Goal: Task Accomplishment & Management: Use online tool/utility

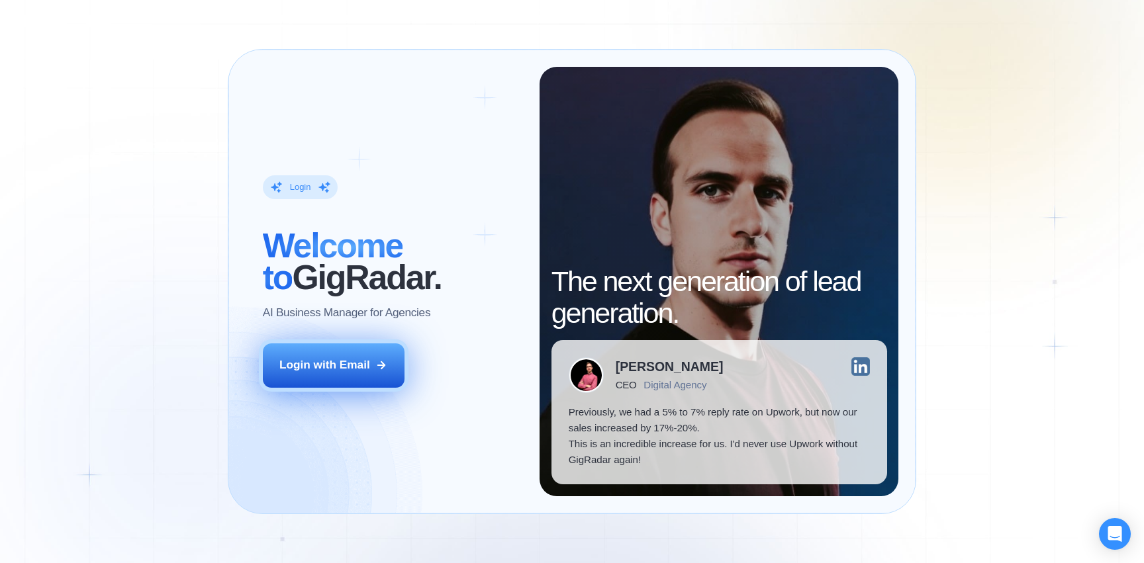
click at [341, 371] on div "Login with Email" at bounding box center [324, 365] width 91 height 16
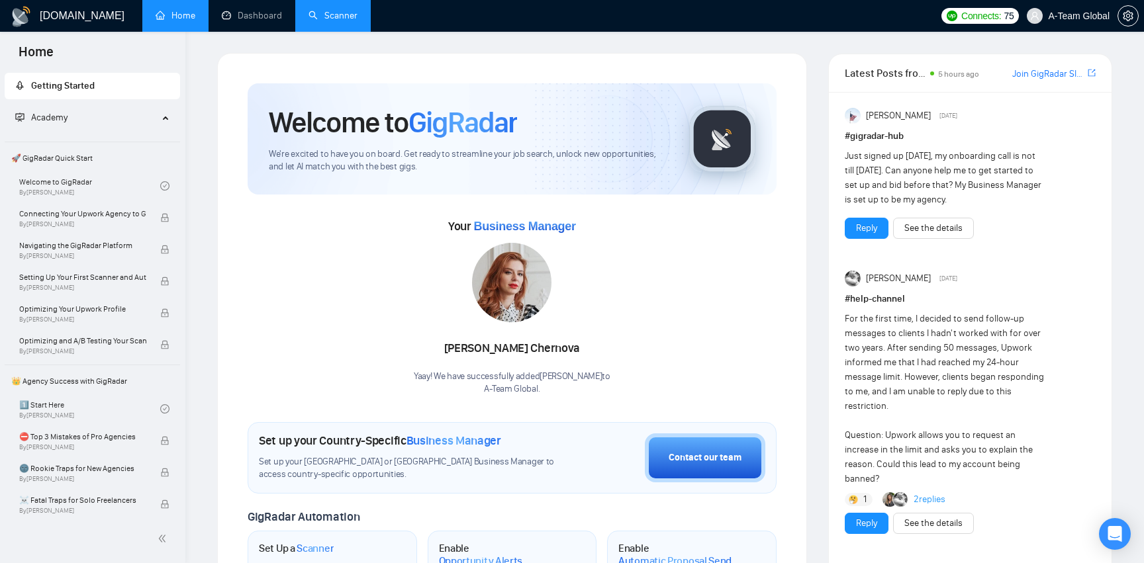
click at [340, 21] on link "Scanner" at bounding box center [332, 15] width 49 height 11
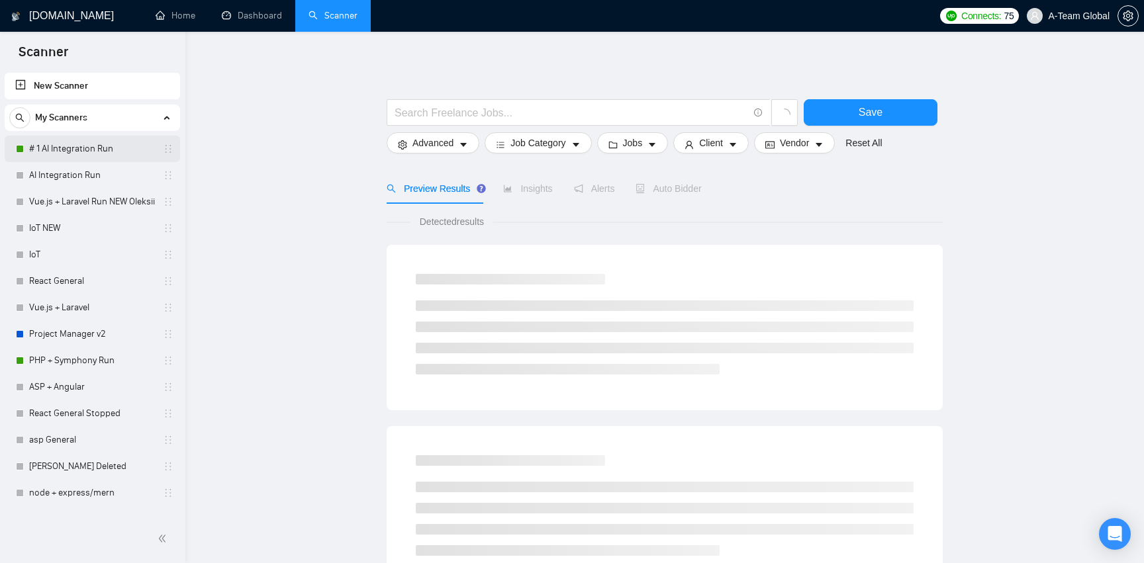
click at [62, 146] on link "# 1 AI Integration Run" at bounding box center [92, 149] width 126 height 26
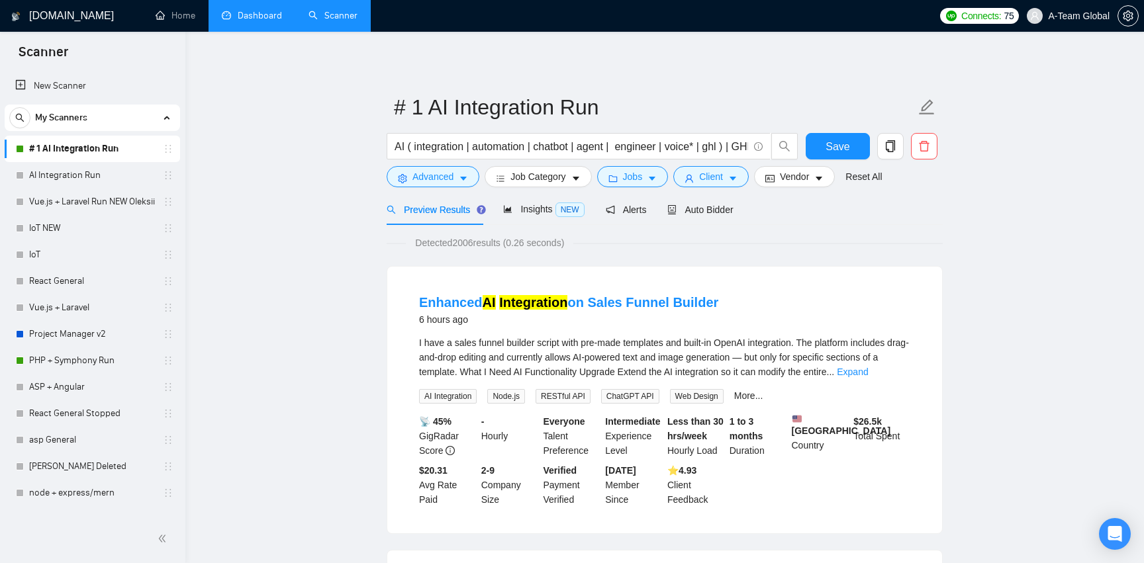
click at [259, 21] on link "Dashboard" at bounding box center [252, 15] width 60 height 11
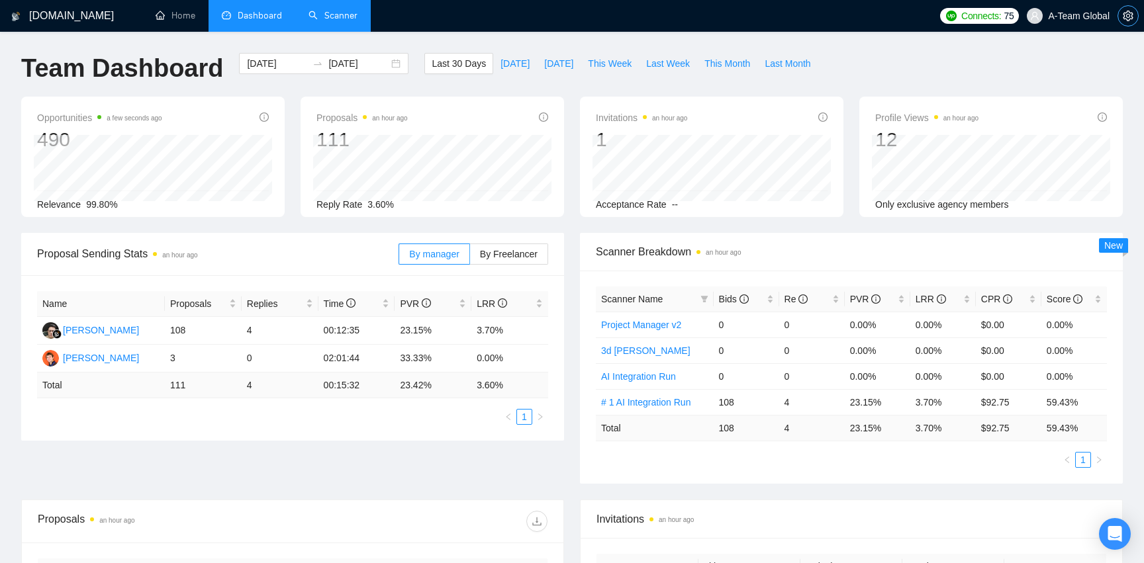
click at [1128, 17] on icon "setting" at bounding box center [1128, 16] width 10 height 11
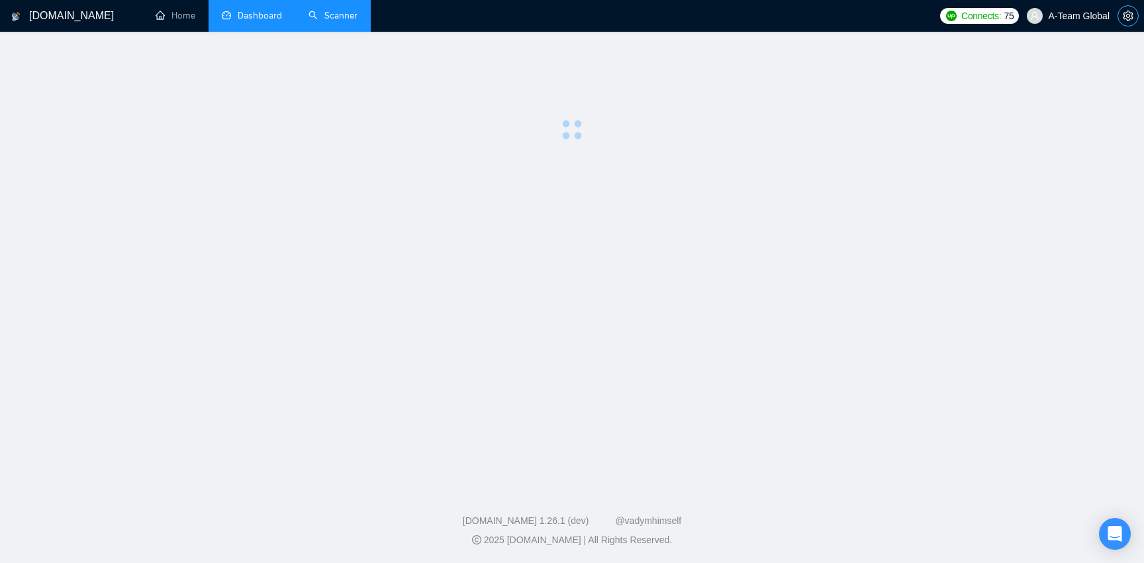
click at [1128, 17] on icon "setting" at bounding box center [1128, 16] width 10 height 11
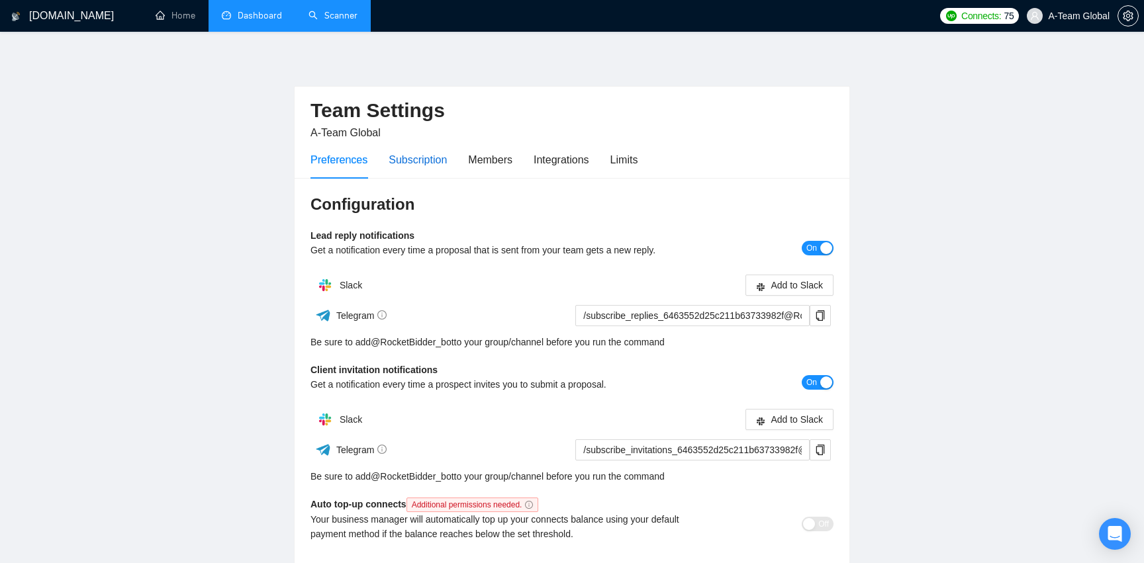
click at [425, 162] on div "Subscription" at bounding box center [418, 160] width 58 height 17
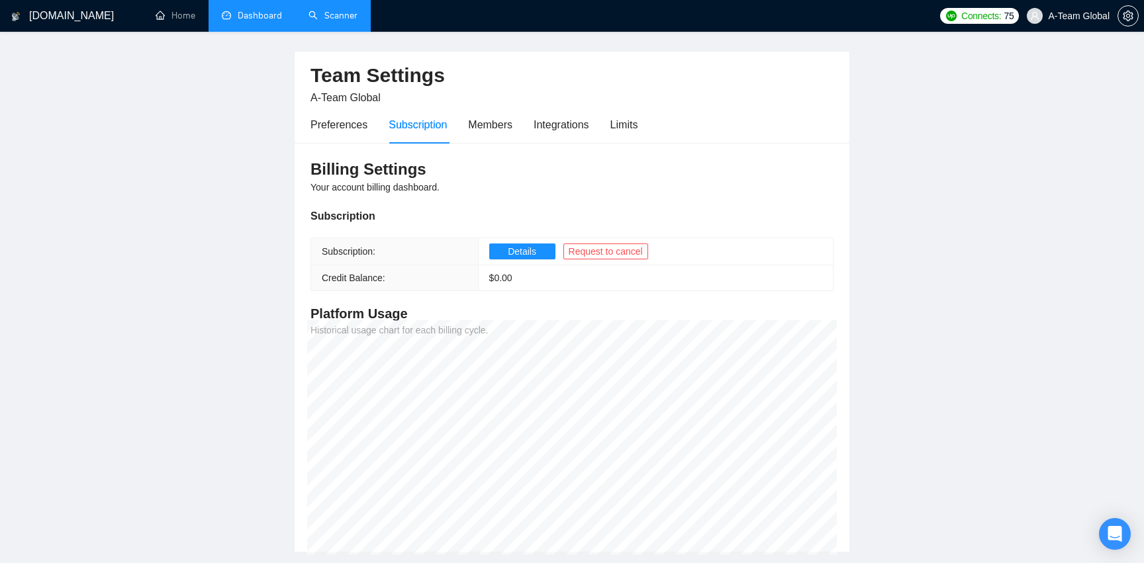
scroll to position [27, 0]
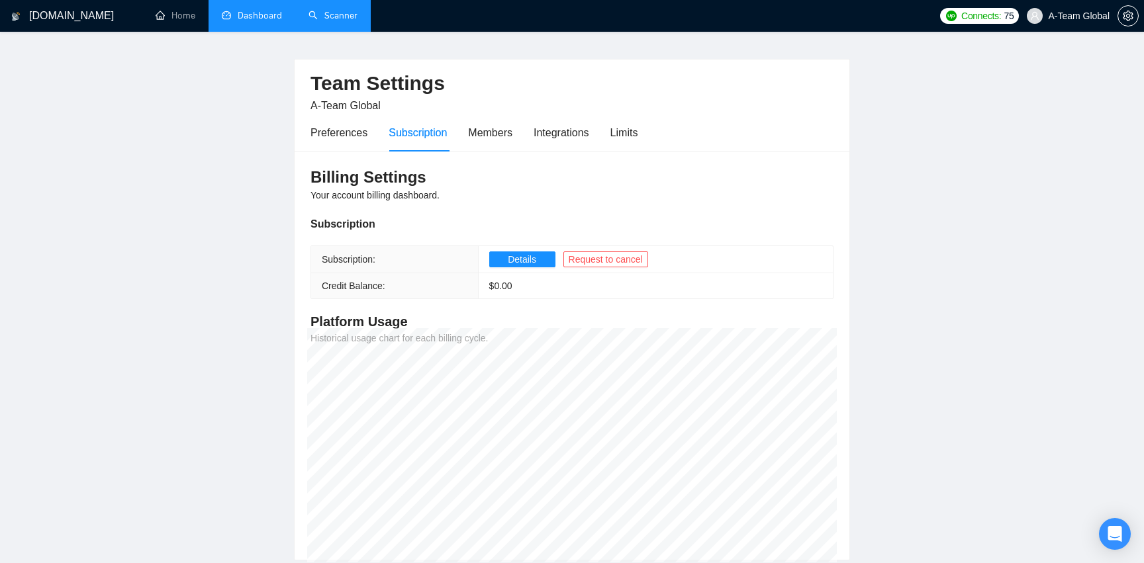
click at [235, 19] on link "Dashboard" at bounding box center [252, 15] width 60 height 11
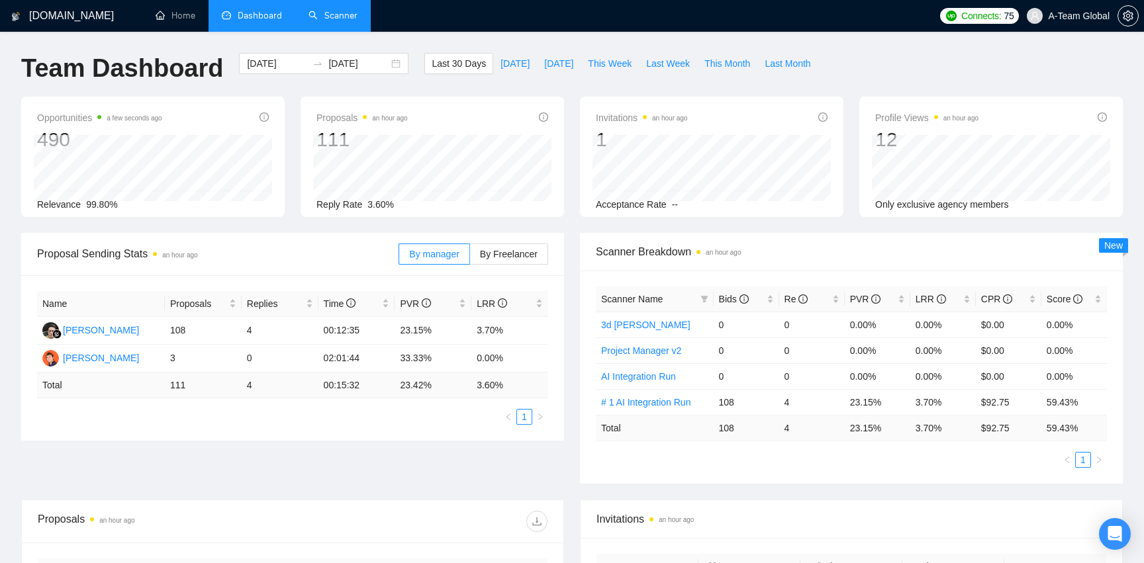
click at [324, 13] on link "Scanner" at bounding box center [332, 15] width 49 height 11
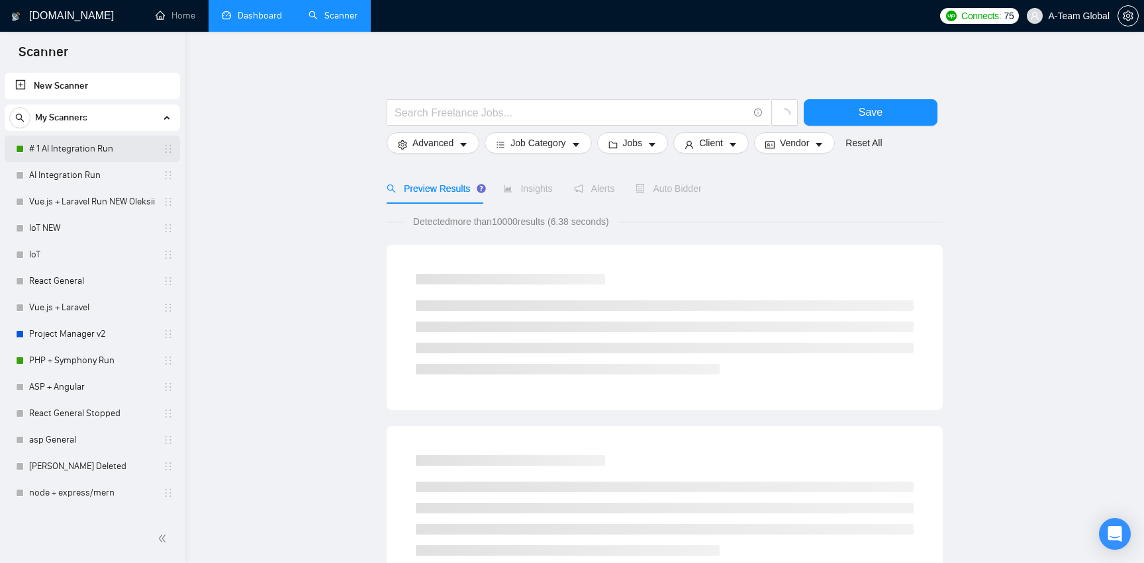
click at [125, 152] on link "# 1 AI Integration Run" at bounding box center [92, 149] width 126 height 26
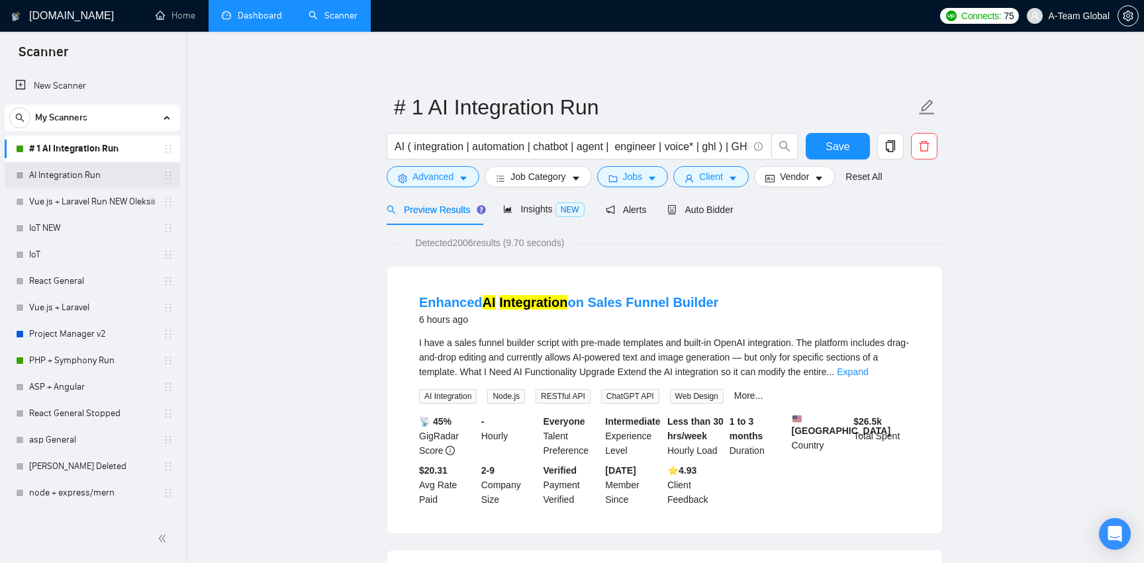
click at [77, 175] on link "AI Integration Run" at bounding box center [92, 175] width 126 height 26
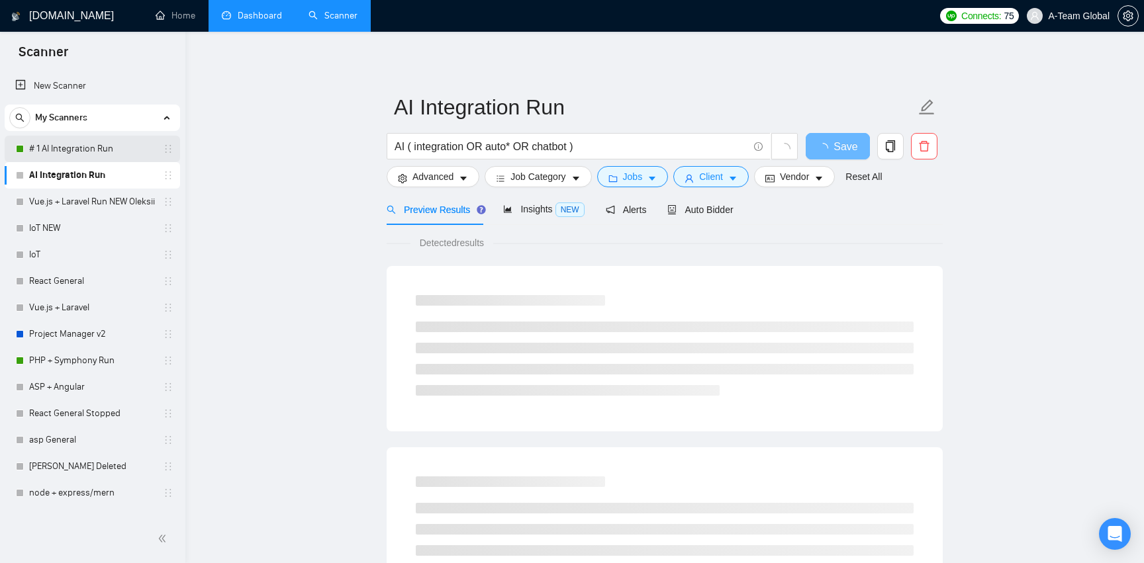
click at [87, 148] on link "# 1 AI Integration Run" at bounding box center [92, 149] width 126 height 26
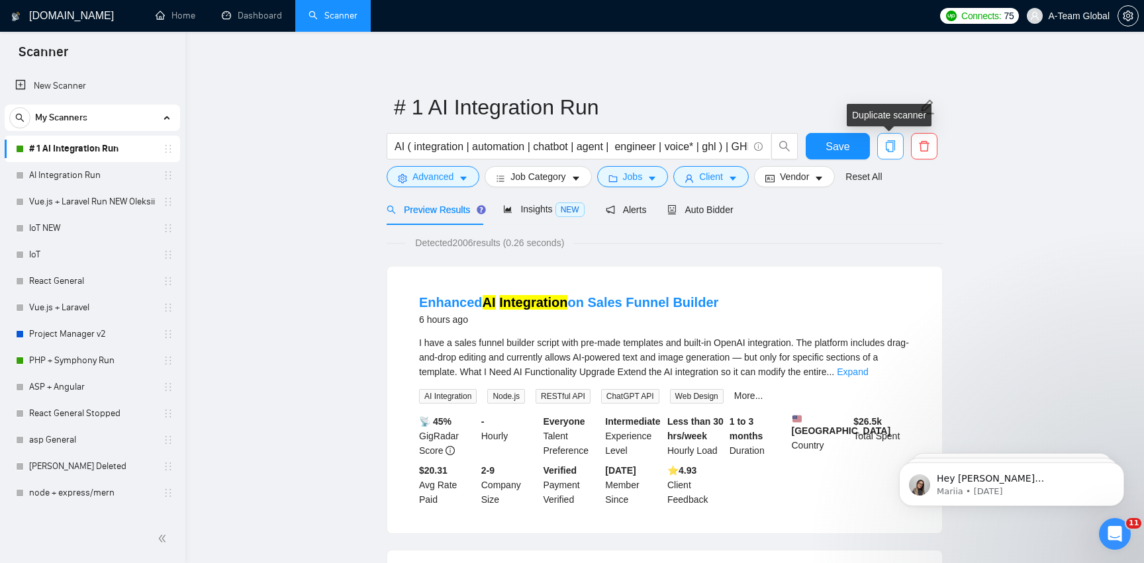
click at [892, 144] on icon "copy" at bounding box center [890, 146] width 12 height 12
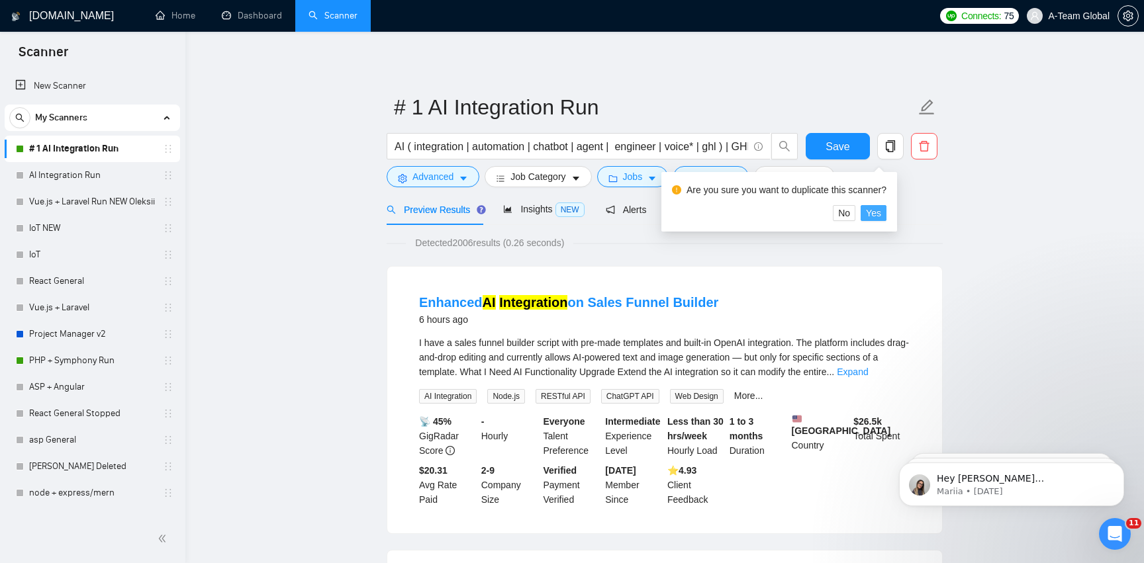
click at [881, 214] on span "Yes" at bounding box center [873, 213] width 15 height 15
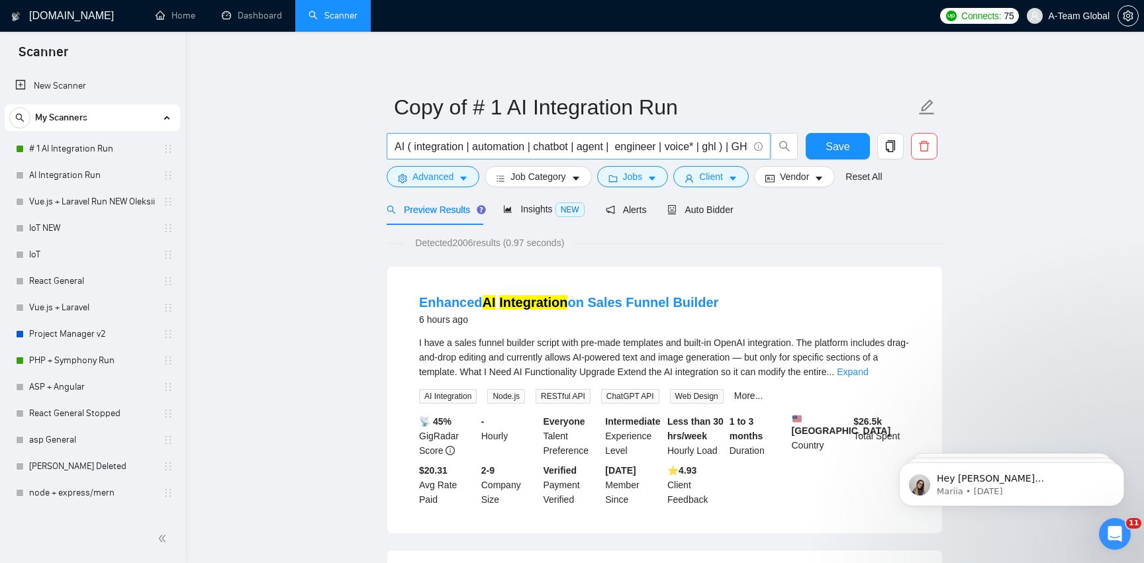
click at [633, 153] on input "AI ( integration | automation | chatbot | agent | engineer | voice* | ghl ) | G…" at bounding box center [570, 146] width 353 height 17
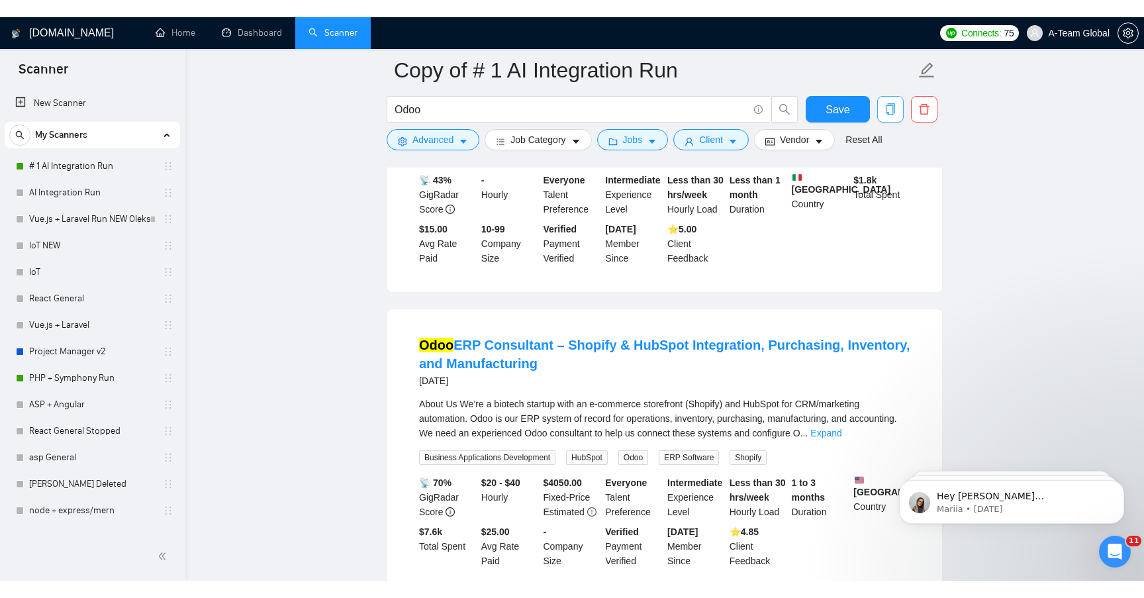
scroll to position [1136, 0]
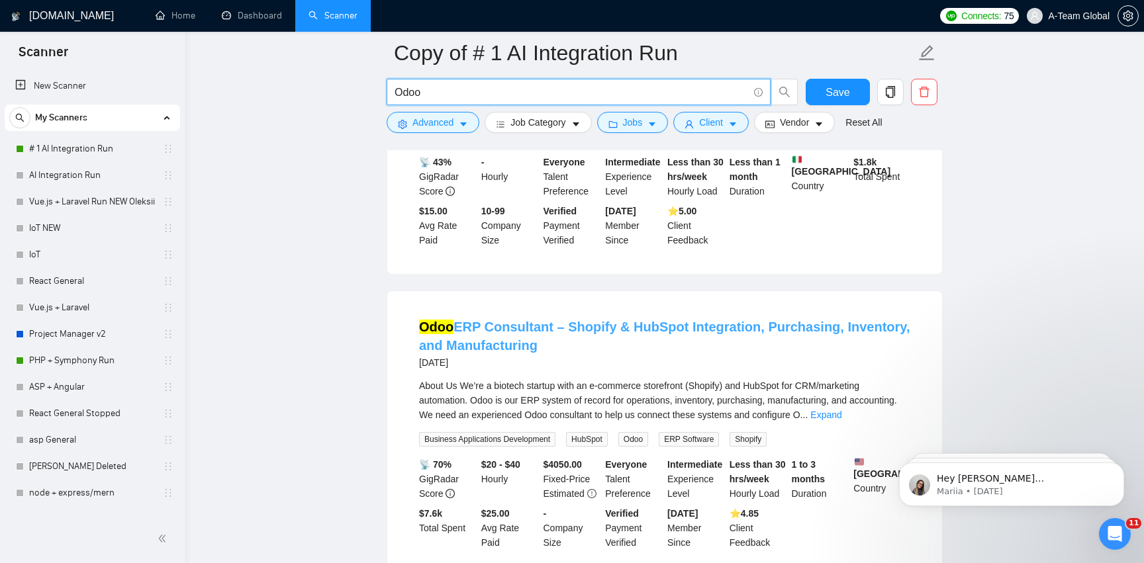
click at [457, 320] on link "Odoo ERP Consultant – Shopify & HubSpot Integration, Purchasing, Inventory, and…" at bounding box center [664, 336] width 491 height 33
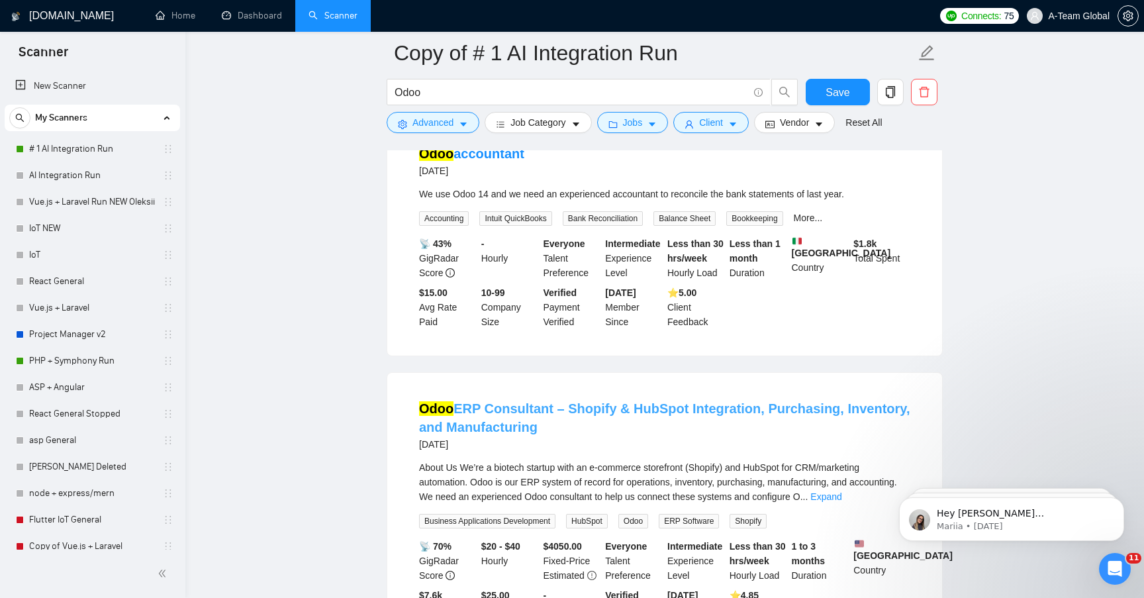
scroll to position [1010, 0]
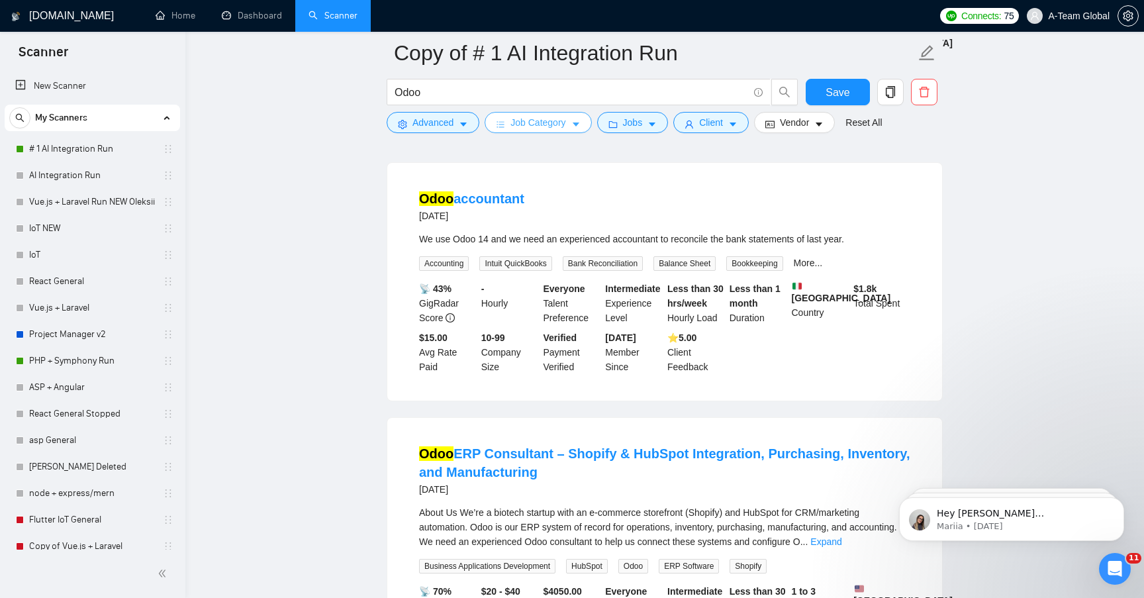
click at [578, 126] on icon "caret-down" at bounding box center [575, 124] width 9 height 9
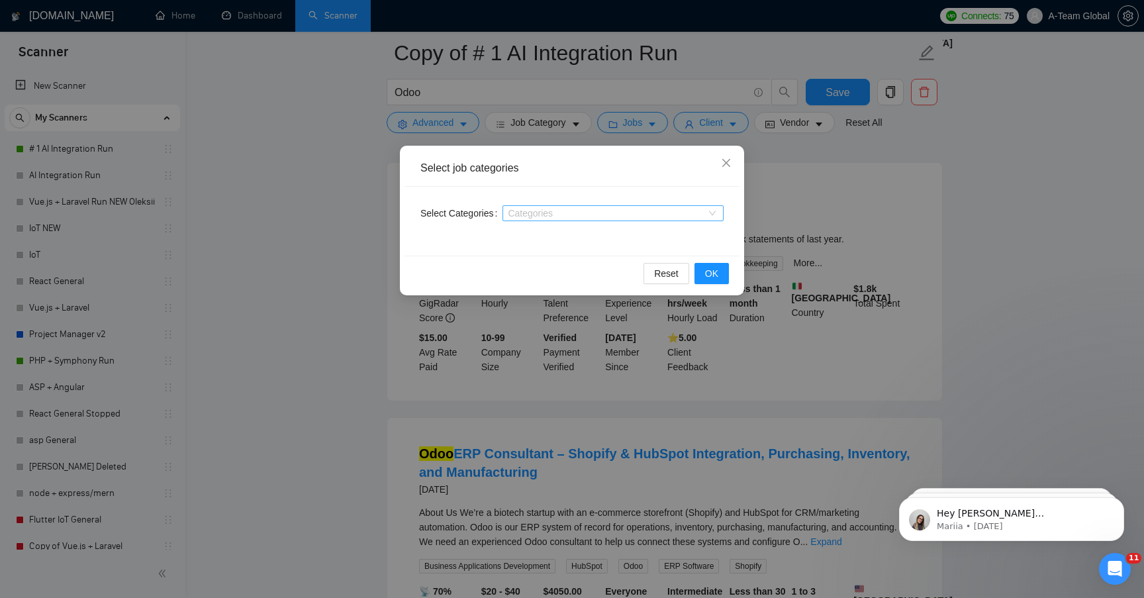
click at [574, 210] on div at bounding box center [606, 213] width 201 height 11
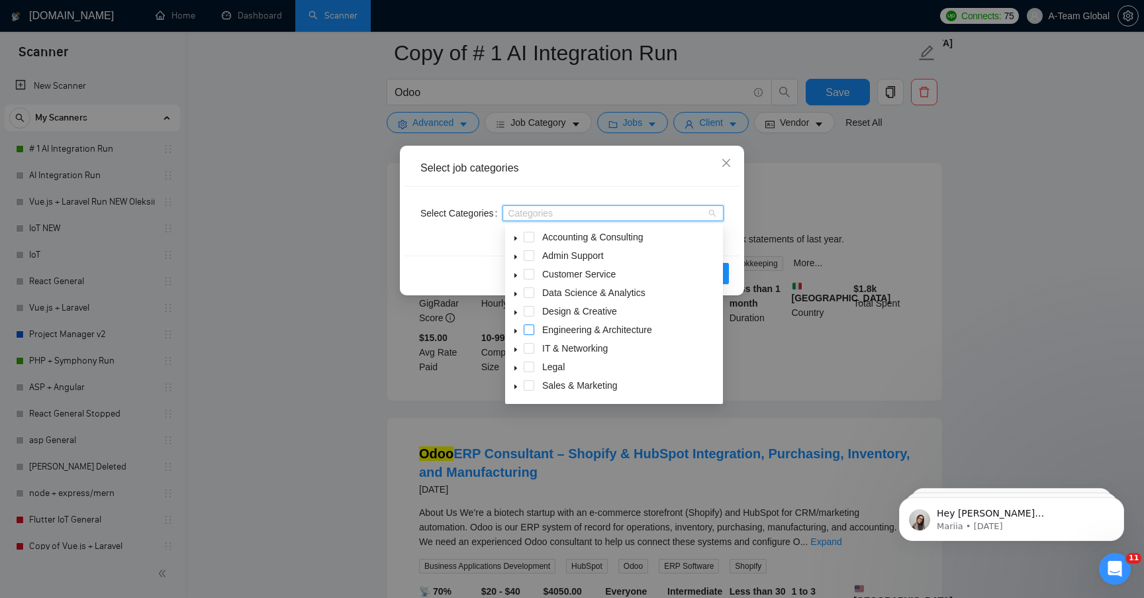
click at [533, 328] on span at bounding box center [529, 329] width 11 height 11
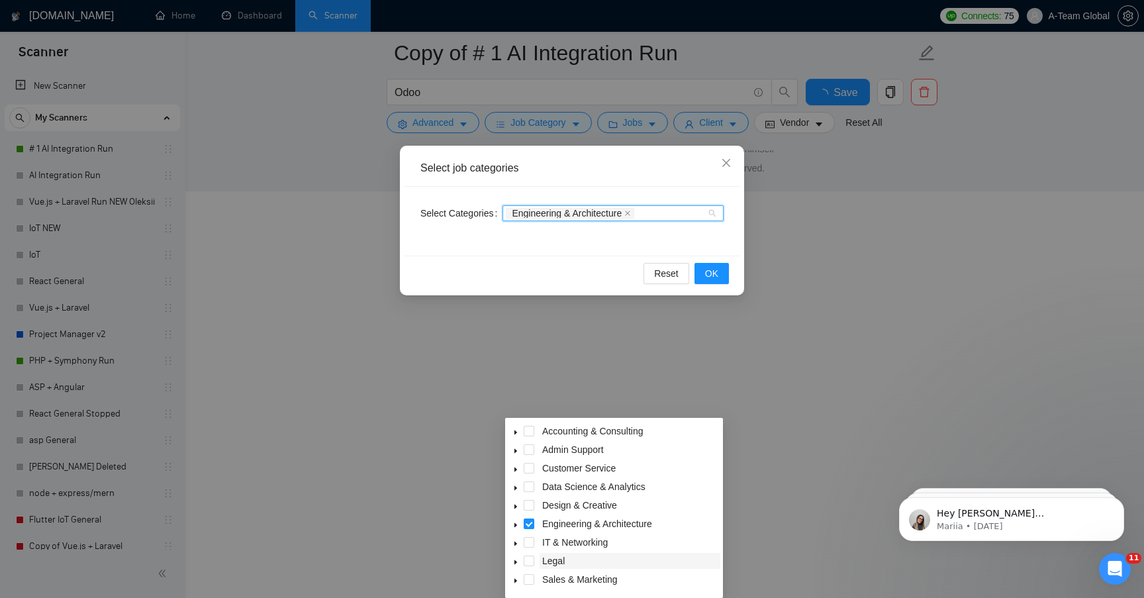
scroll to position [816, 0]
click at [688, 212] on div "Engineering & Architecture" at bounding box center [606, 213] width 201 height 13
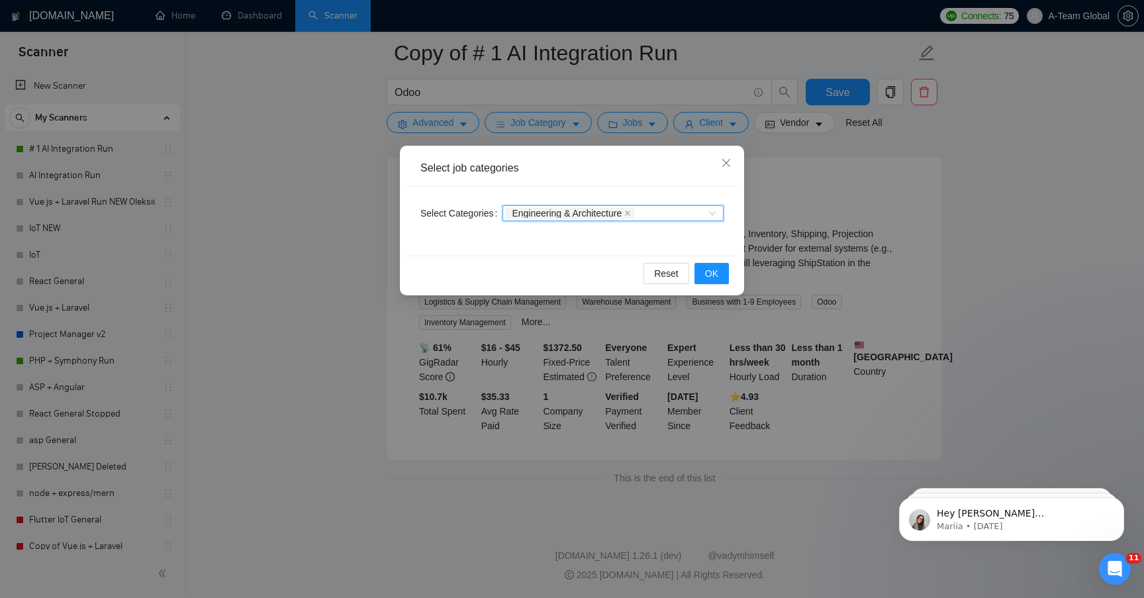
scroll to position [412, 0]
click at [688, 212] on div "Engineering & Architecture" at bounding box center [606, 213] width 201 height 13
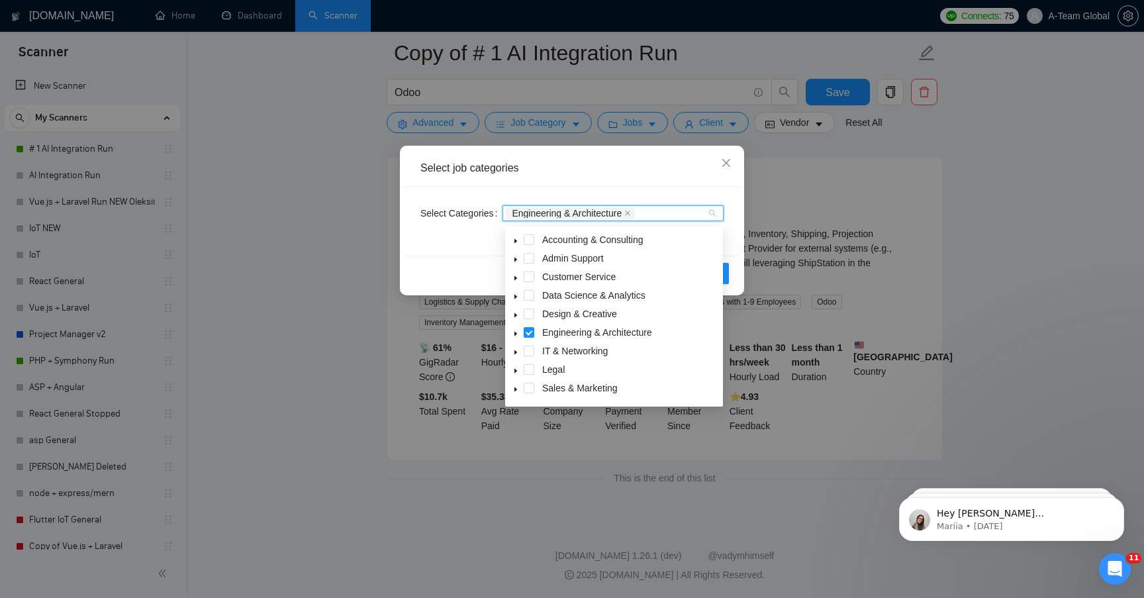
click at [730, 215] on div "Select Categories Engineering & Architecture" at bounding box center [571, 221] width 335 height 69
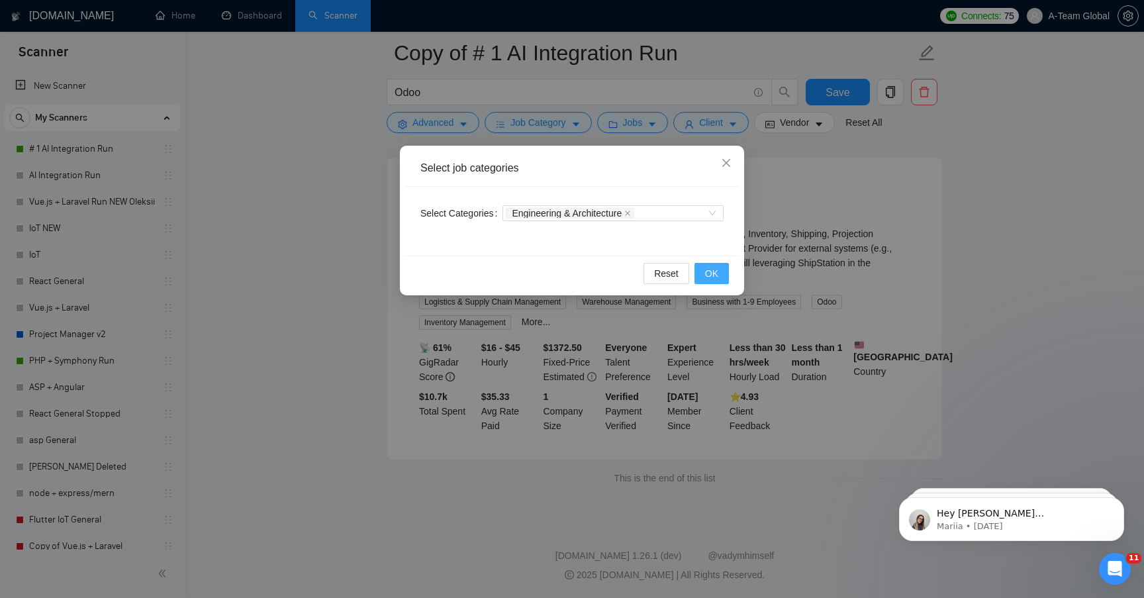
click at [714, 273] on span "OK" at bounding box center [711, 273] width 13 height 15
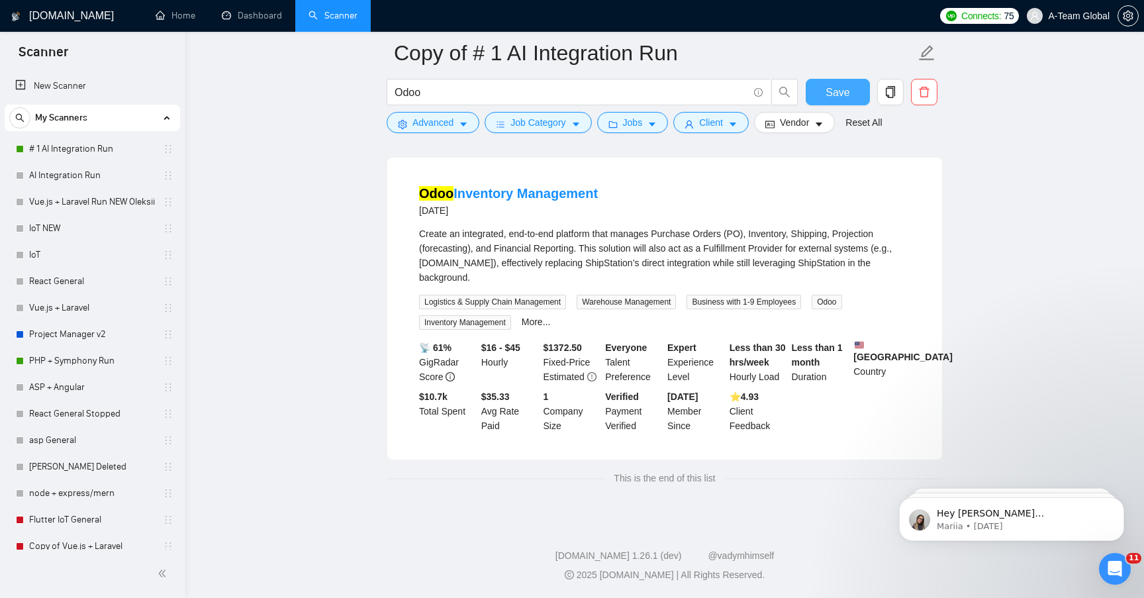
click at [832, 91] on span "Save" at bounding box center [837, 92] width 24 height 17
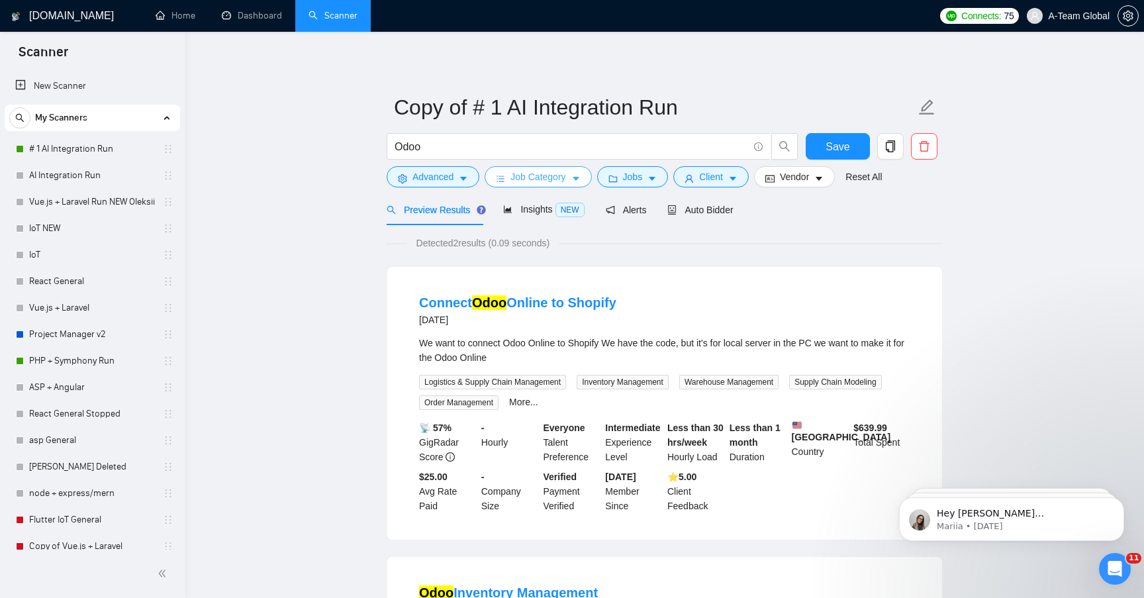
click at [568, 167] on button "Job Category" at bounding box center [538, 176] width 107 height 21
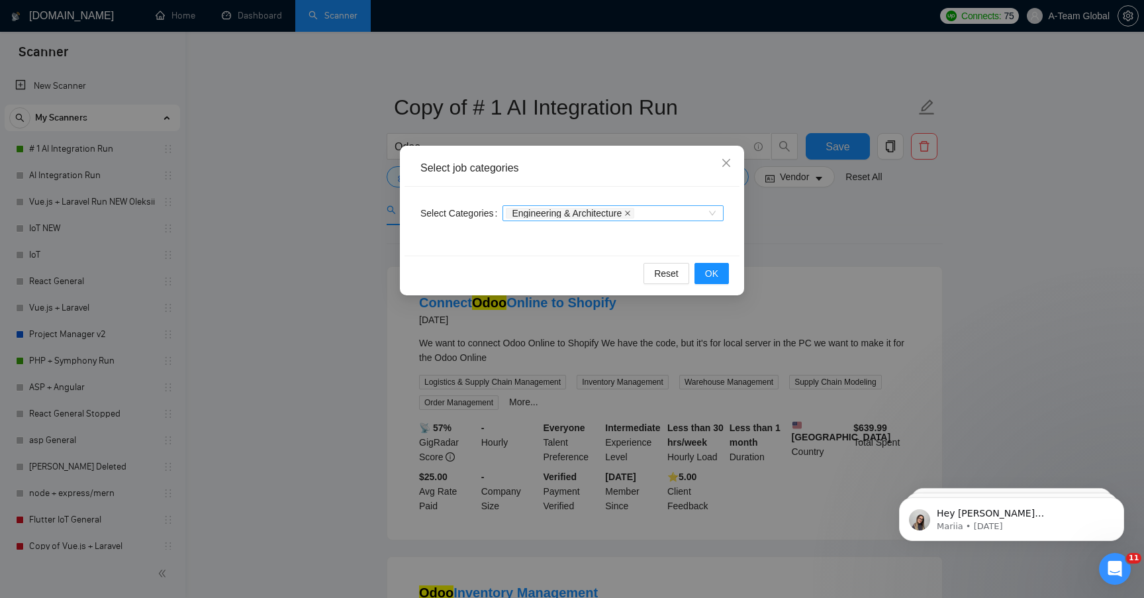
click at [631, 215] on icon "close" at bounding box center [627, 213] width 7 height 7
click at [711, 277] on span "OK" at bounding box center [711, 273] width 13 height 15
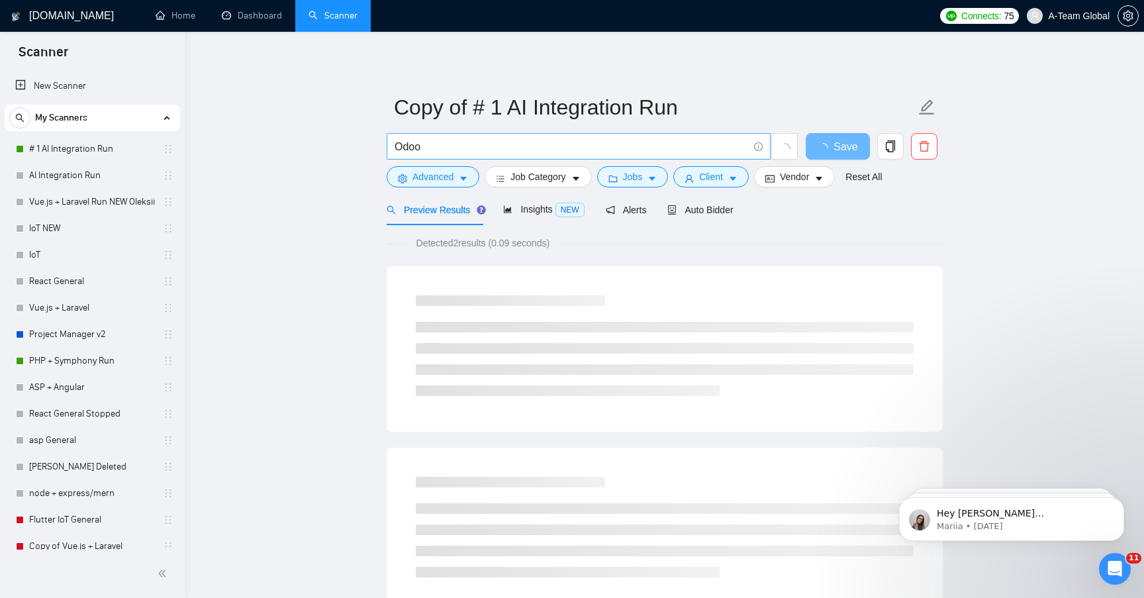
click at [505, 148] on input "Odoo" at bounding box center [570, 146] width 353 height 17
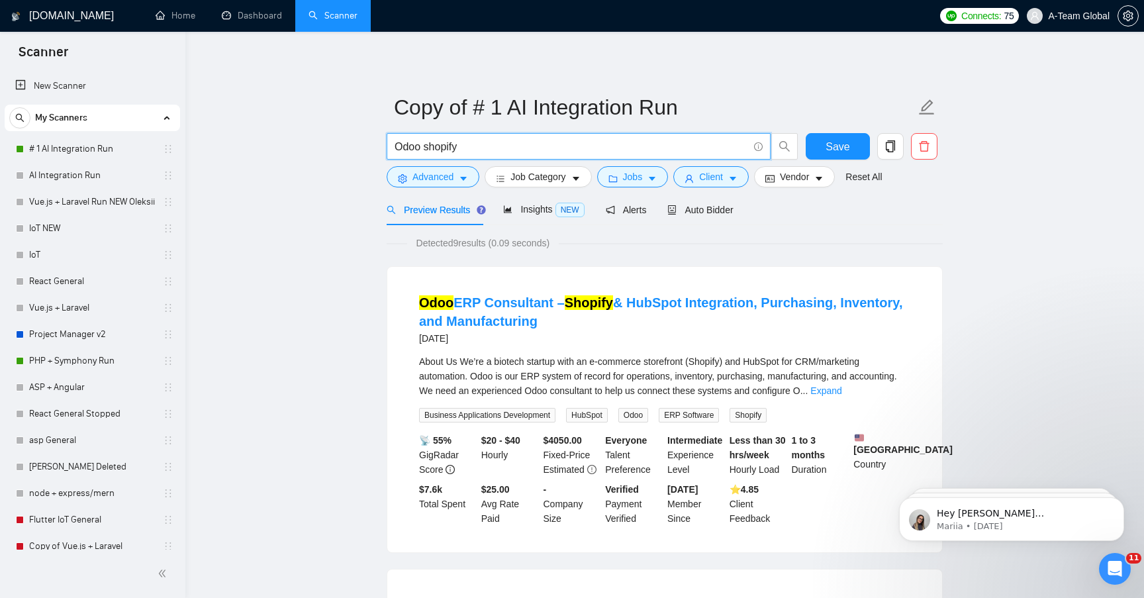
drag, startPoint x: 469, startPoint y: 147, endPoint x: 324, endPoint y: 144, distance: 144.3
click at [473, 152] on input "Odoo shopify" at bounding box center [570, 146] width 353 height 17
type input "Odoo"
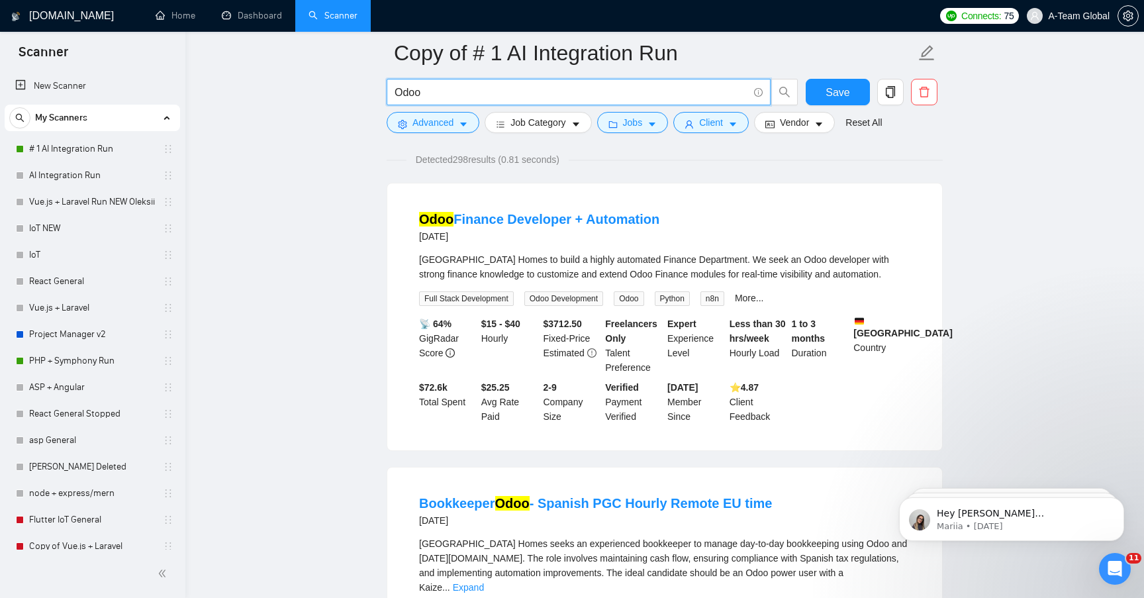
scroll to position [84, 0]
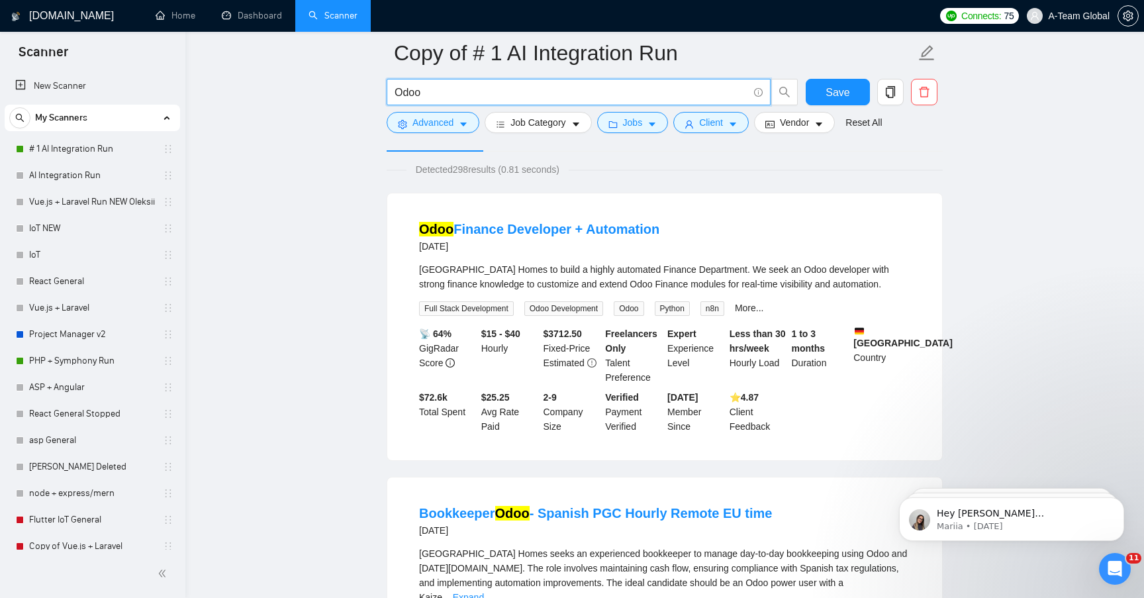
click at [582, 312] on span "Odoo Development" at bounding box center [563, 308] width 79 height 15
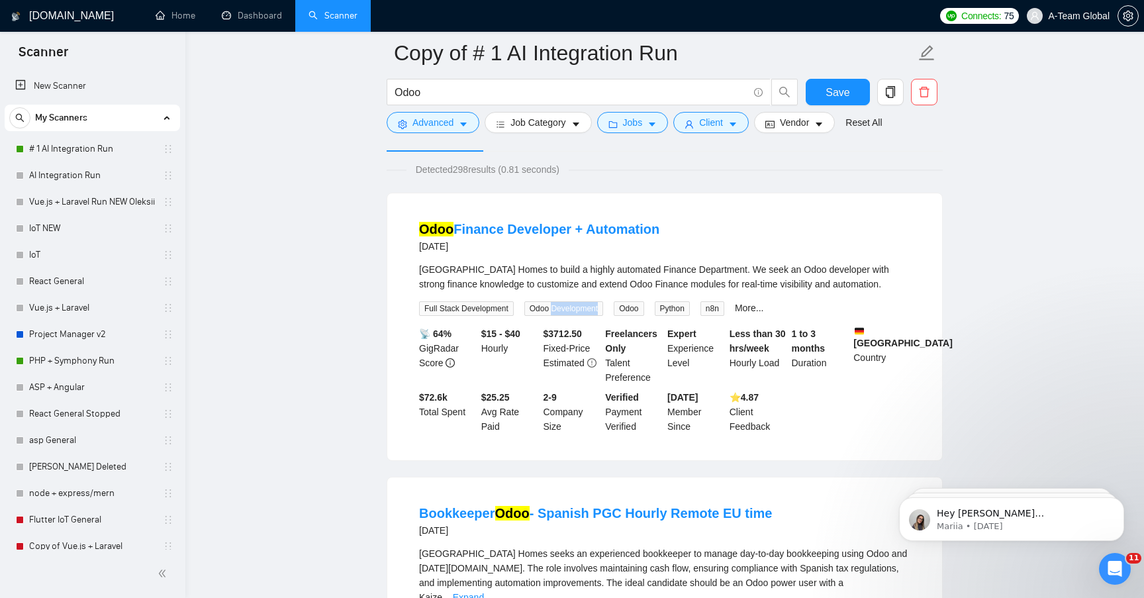
click at [582, 312] on span "Odoo Development" at bounding box center [563, 308] width 79 height 15
click at [532, 310] on span "Odoo Development" at bounding box center [563, 308] width 79 height 15
click at [606, 289] on div "[GEOGRAPHIC_DATA] Homes to build a highly automated Finance Department. We seek…" at bounding box center [664, 276] width 491 height 29
click at [576, 225] on link "Odoo Finance Developer + Automation" at bounding box center [539, 229] width 240 height 15
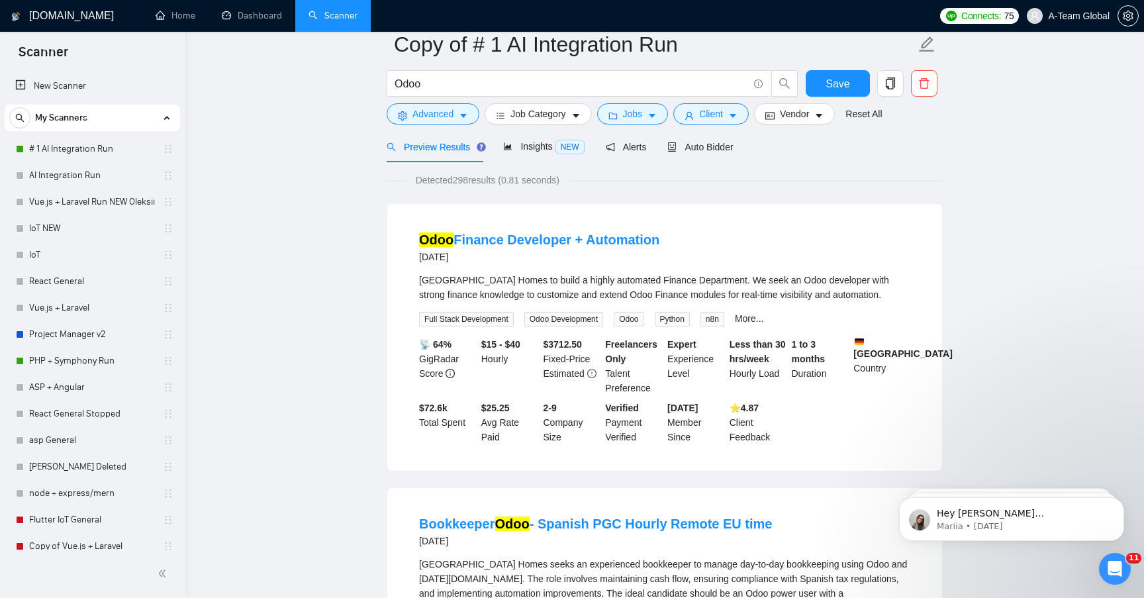
scroll to position [0, 0]
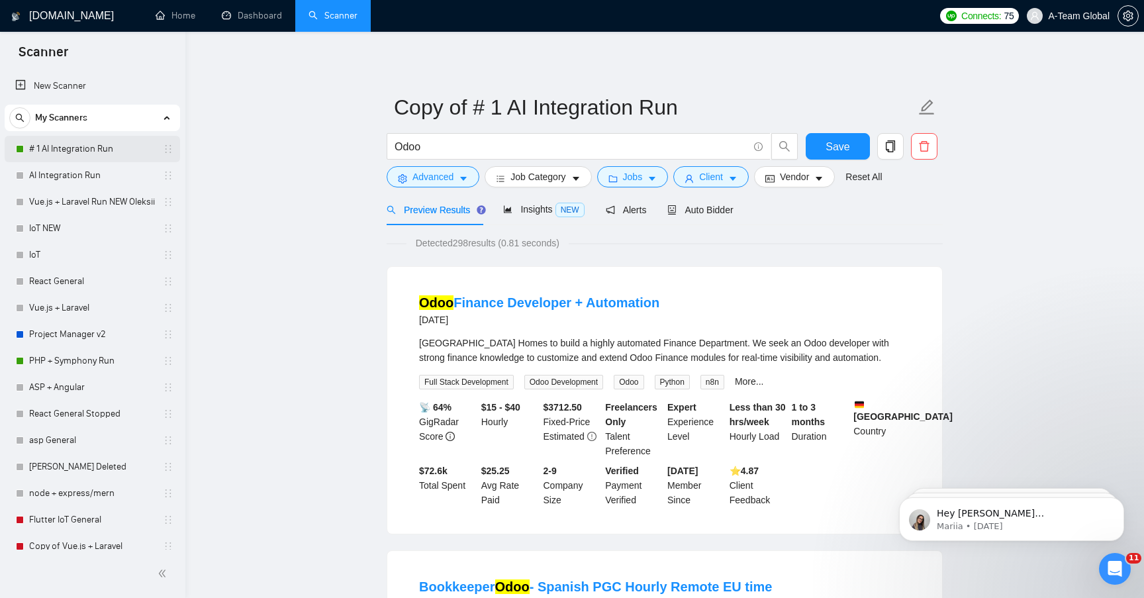
click at [80, 140] on link "# 1 AI Integration Run" at bounding box center [92, 149] width 126 height 26
click at [75, 148] on link "# 1 AI Integration Run" at bounding box center [92, 149] width 126 height 26
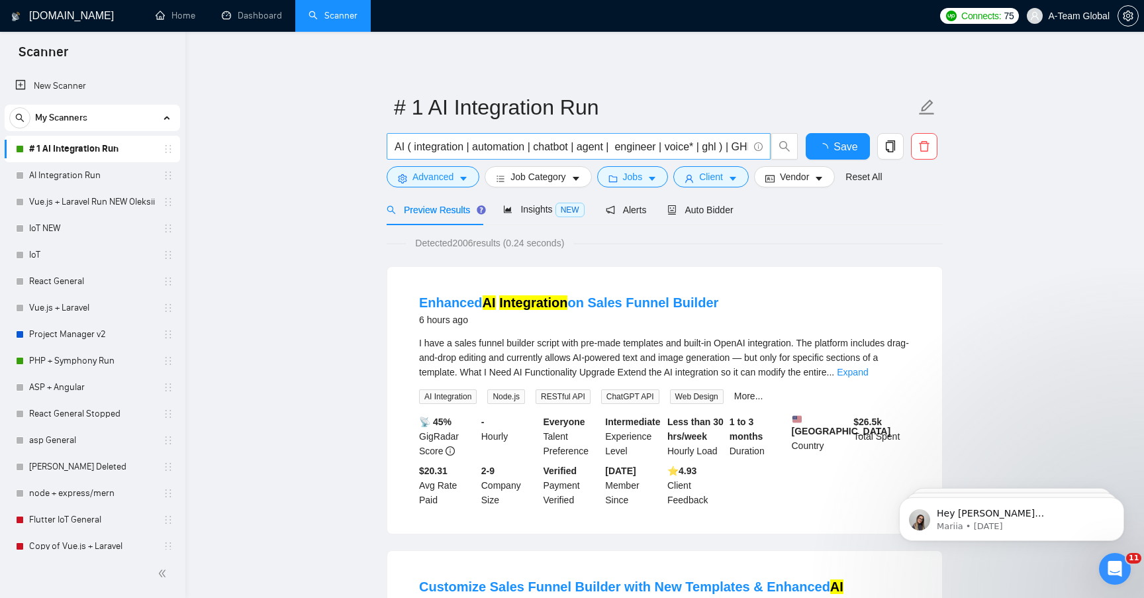
click at [477, 138] on input "AI ( integration | automation | chatbot | agent | engineer | voice* | ghl ) | G…" at bounding box center [570, 146] width 353 height 17
click at [707, 150] on input "AI ( integration | automation | chatbot | agent | engineer | voice* | ghl ) | G…" at bounding box center [570, 146] width 353 height 17
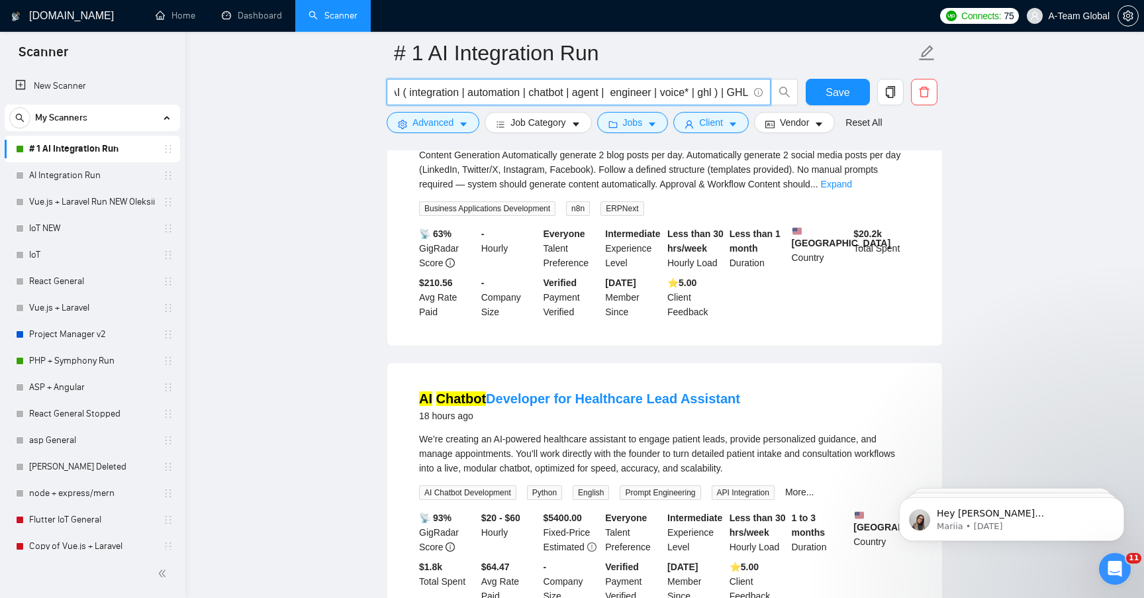
scroll to position [765, 0]
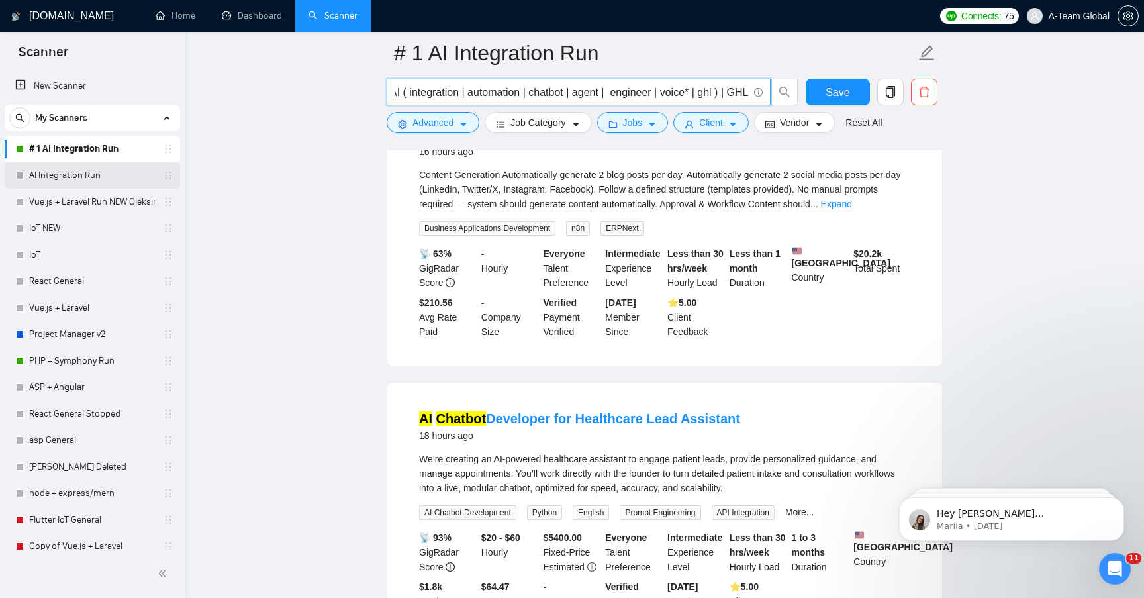
click at [86, 173] on link "AI Integration Run" at bounding box center [92, 175] width 126 height 26
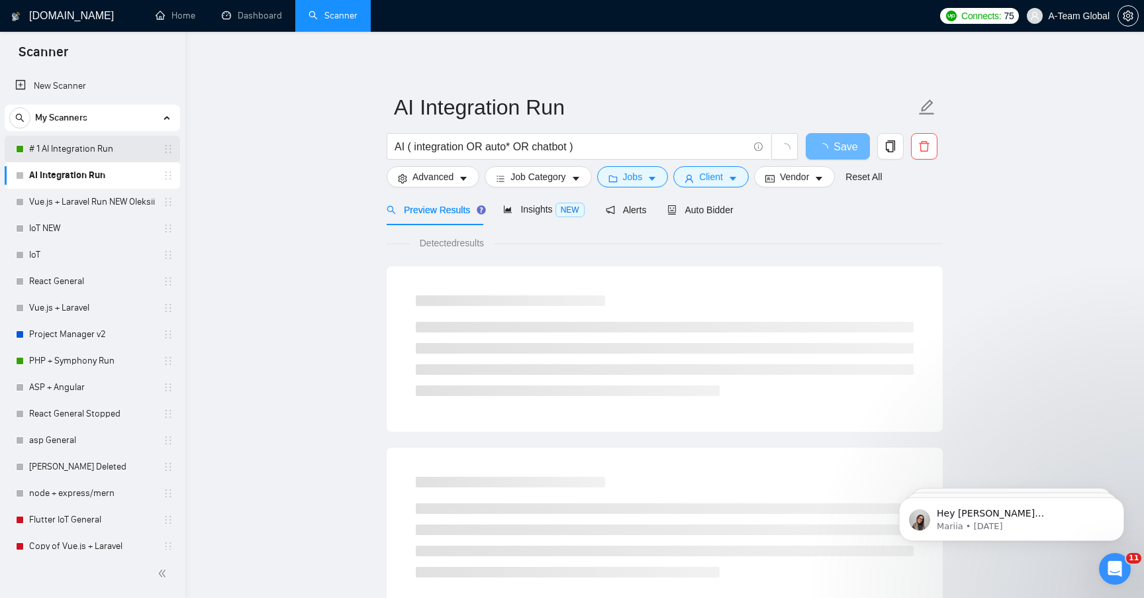
click at [87, 149] on link "# 1 AI Integration Run" at bounding box center [92, 149] width 126 height 26
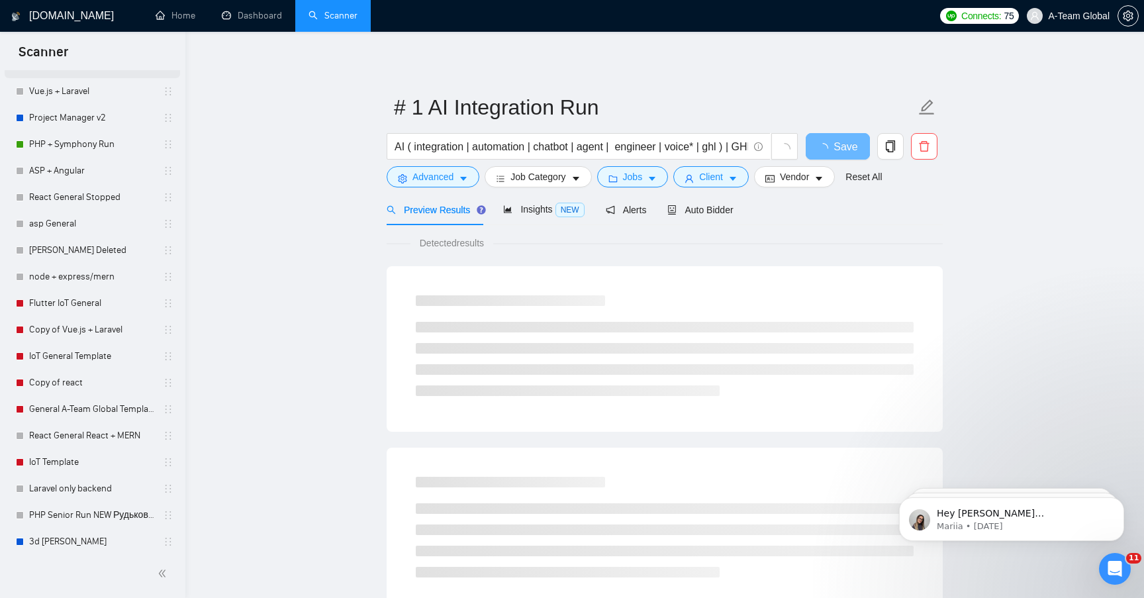
scroll to position [248, 0]
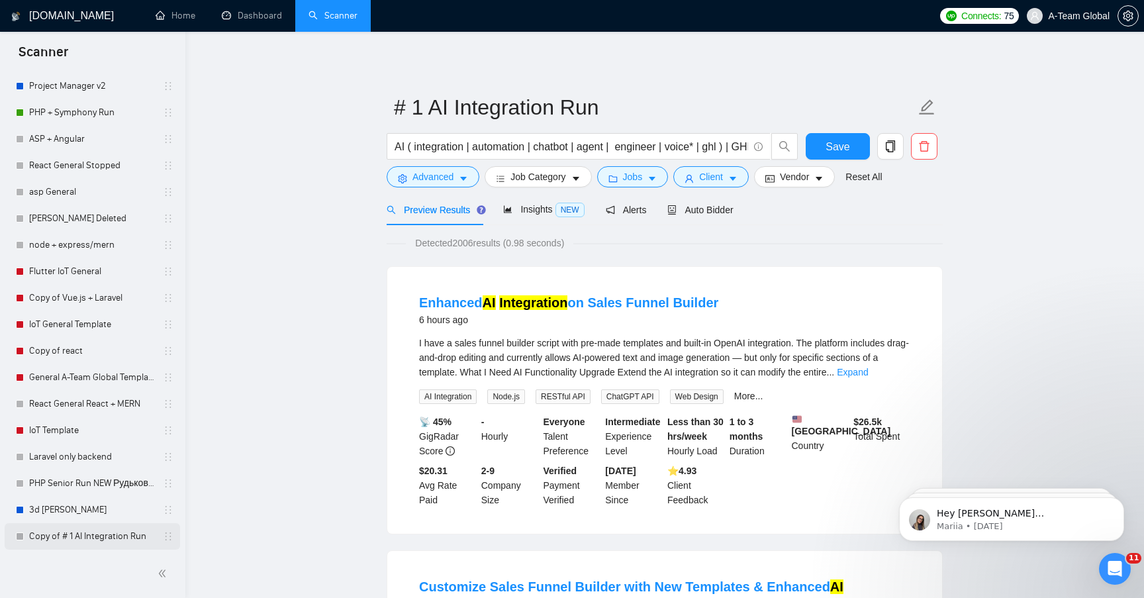
click at [89, 537] on link "Copy of # 1 AI Integration Run" at bounding box center [92, 536] width 126 height 26
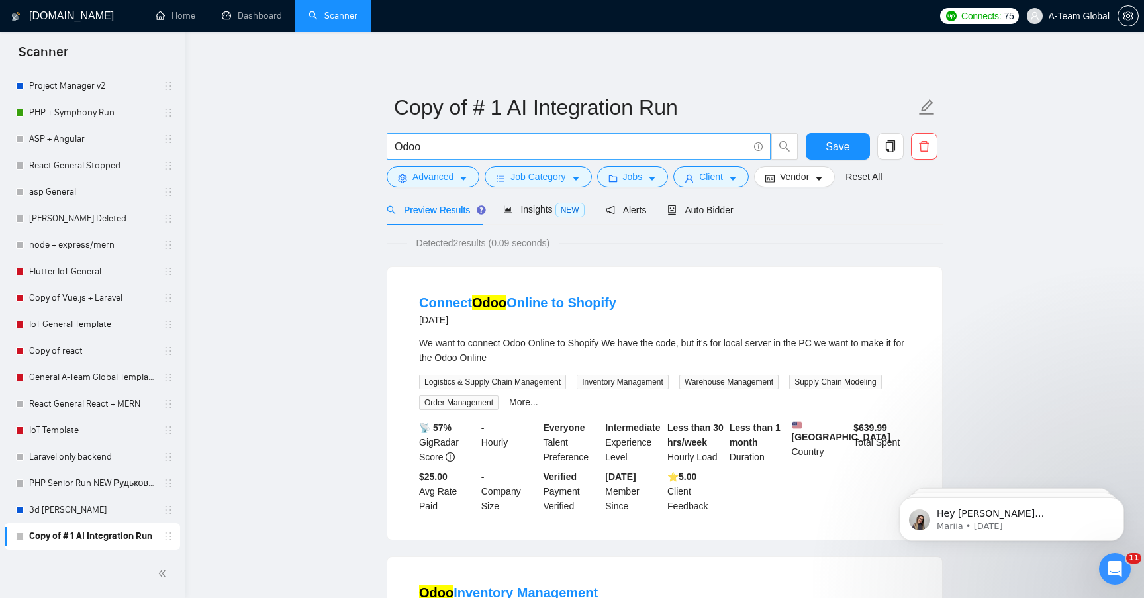
click at [440, 150] on input "Odoo" at bounding box center [570, 146] width 353 height 17
click at [439, 146] on input "Odoo" at bounding box center [570, 146] width 353 height 17
click at [428, 148] on input "Odoo | ERP" at bounding box center [570, 146] width 353 height 17
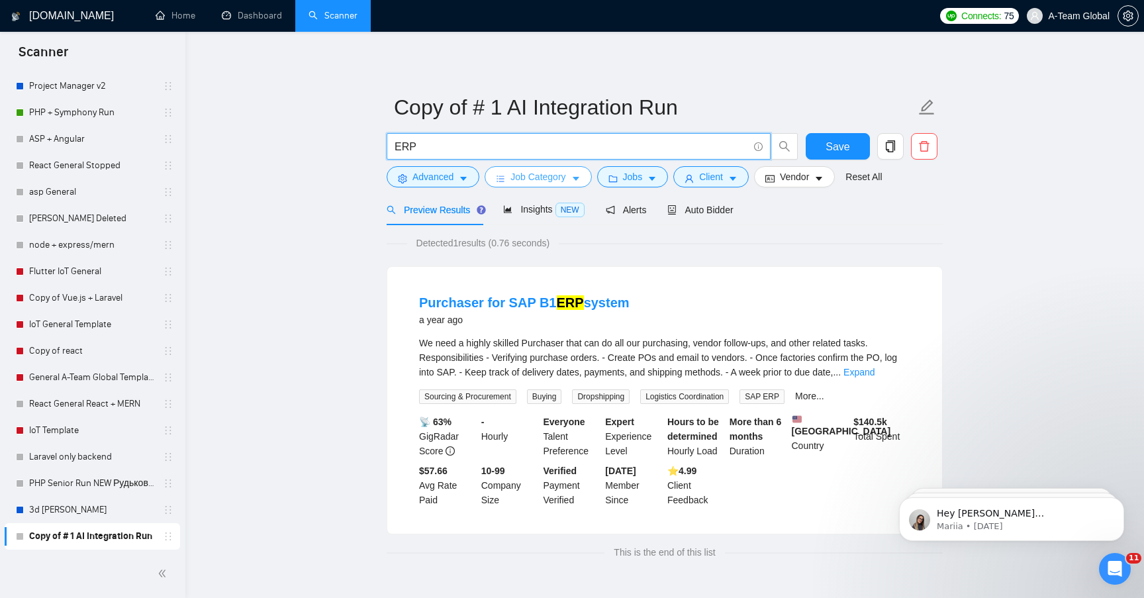
click at [579, 182] on icon "caret-down" at bounding box center [575, 178] width 9 height 9
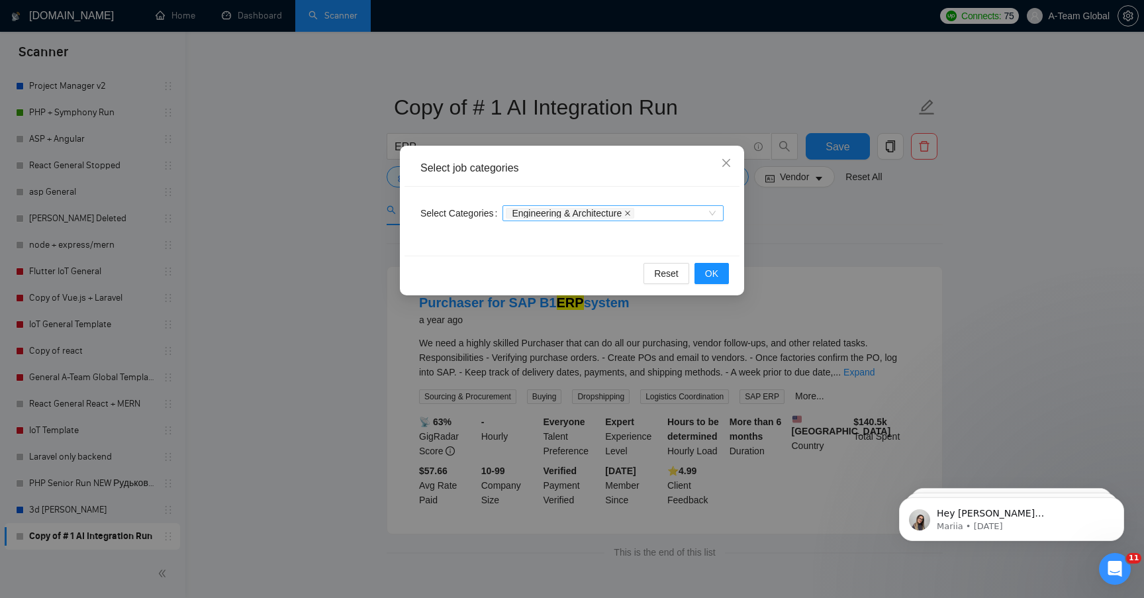
click at [631, 216] on span at bounding box center [627, 212] width 7 height 9
click at [708, 275] on span "OK" at bounding box center [711, 273] width 13 height 15
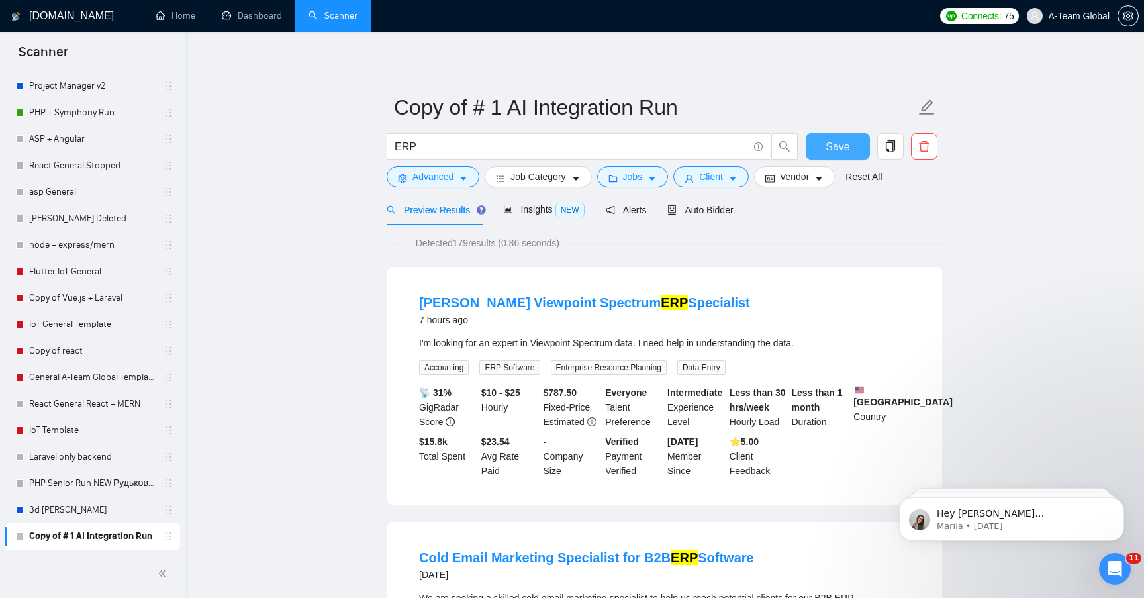
click at [833, 150] on span "Save" at bounding box center [837, 146] width 24 height 17
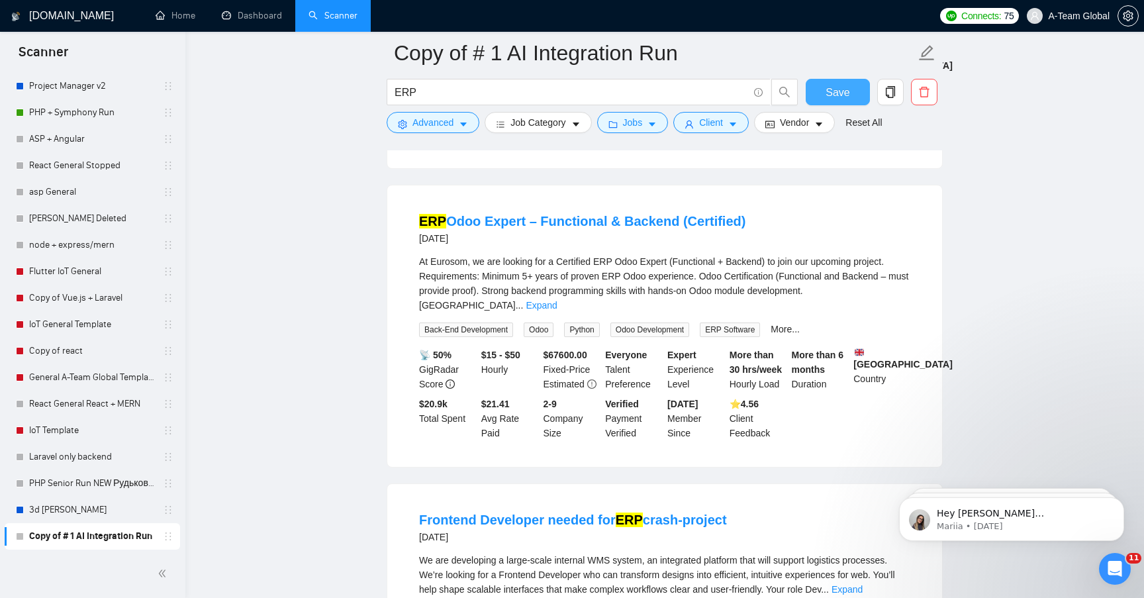
scroll to position [1814, 0]
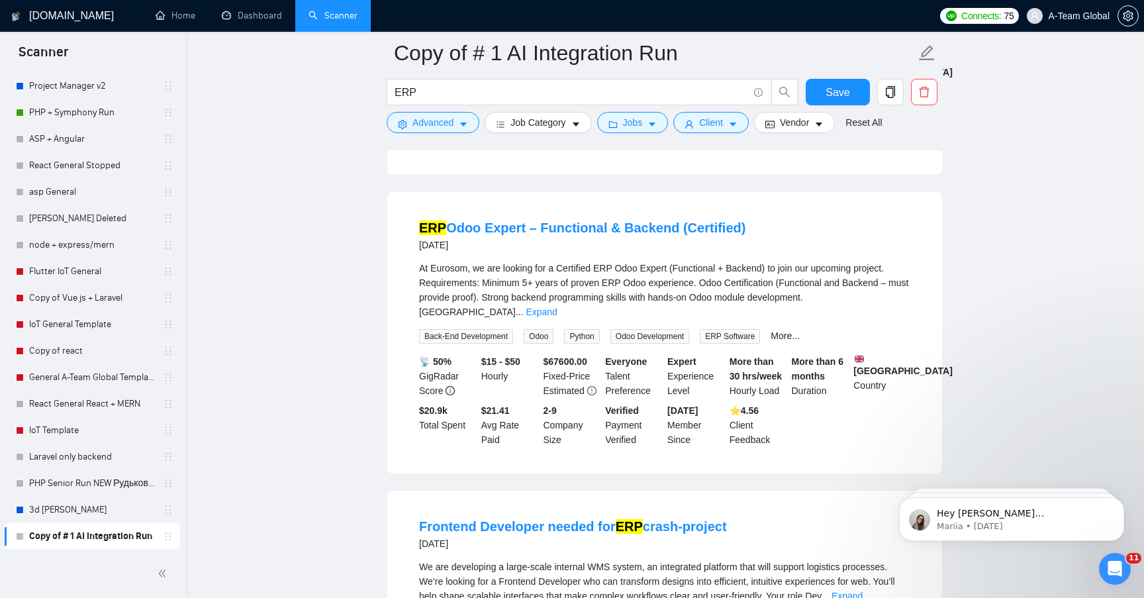
click at [559, 367] on b "$ 67600.00" at bounding box center [565, 361] width 44 height 11
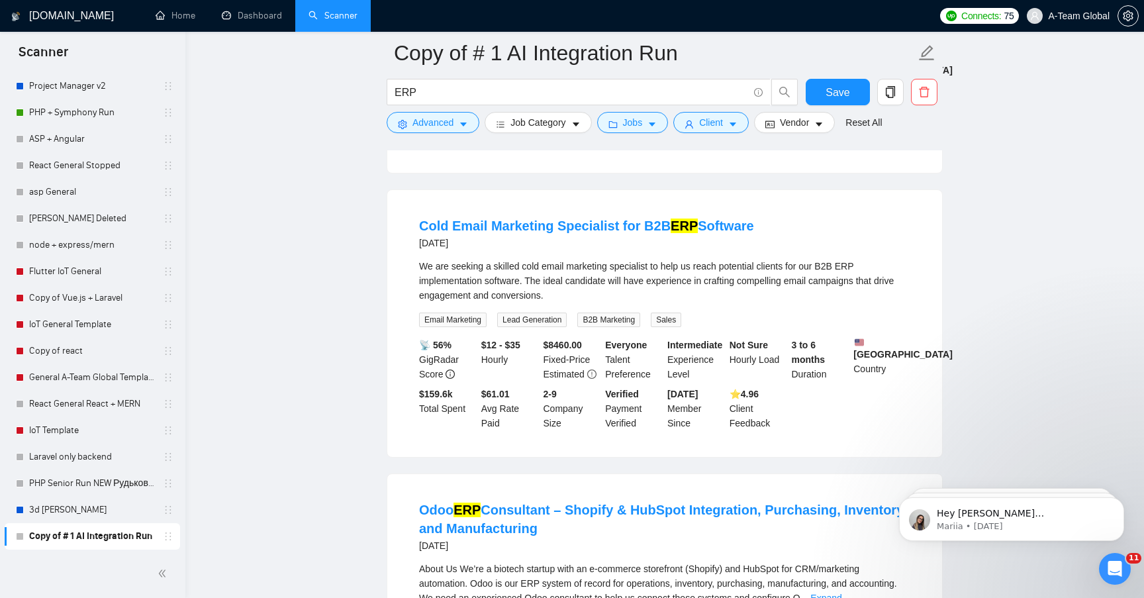
scroll to position [0, 0]
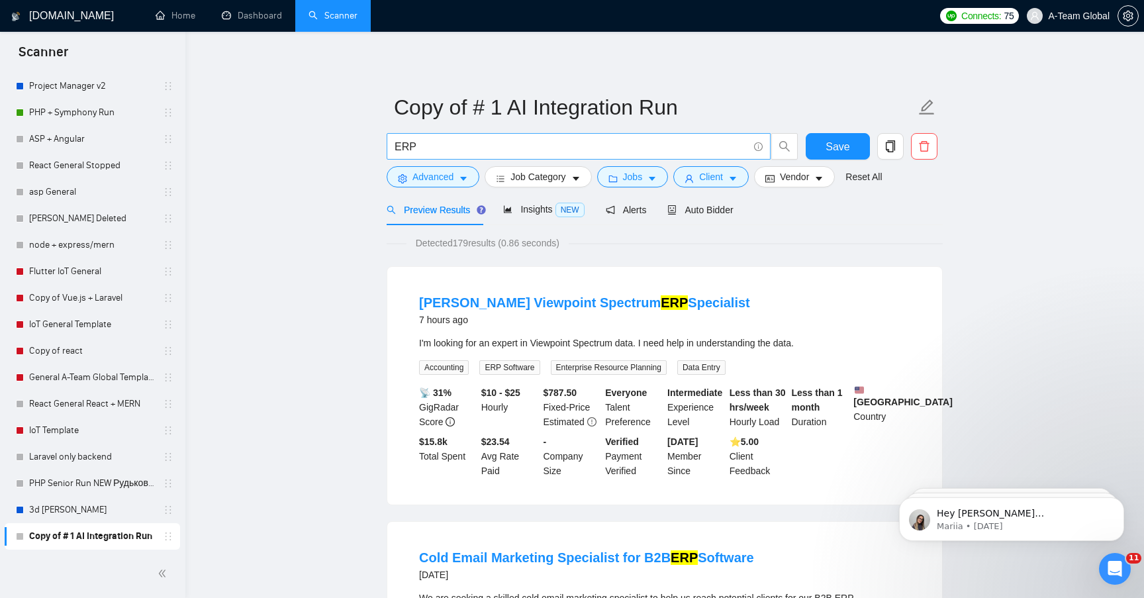
click at [434, 144] on input "ERP" at bounding box center [570, 146] width 353 height 17
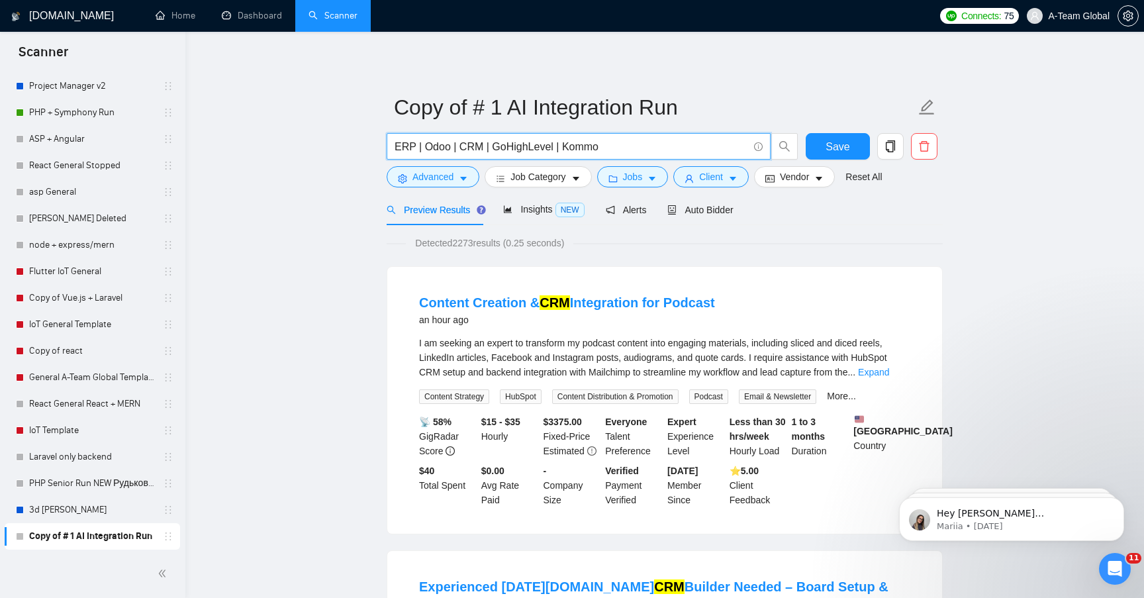
drag, startPoint x: 602, startPoint y: 145, endPoint x: 452, endPoint y: 148, distance: 150.3
click at [452, 148] on input "ERP | Odoo | CRM | GoHighLevel | Kommo" at bounding box center [570, 146] width 353 height 17
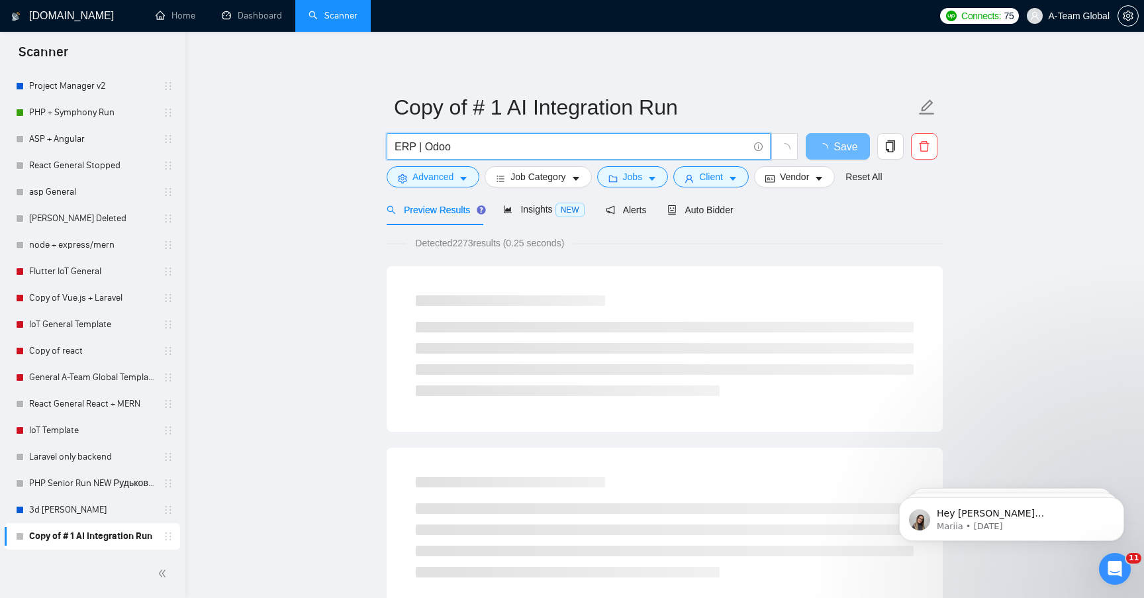
click at [424, 150] on input "ERP | Odoo" at bounding box center [570, 146] width 353 height 17
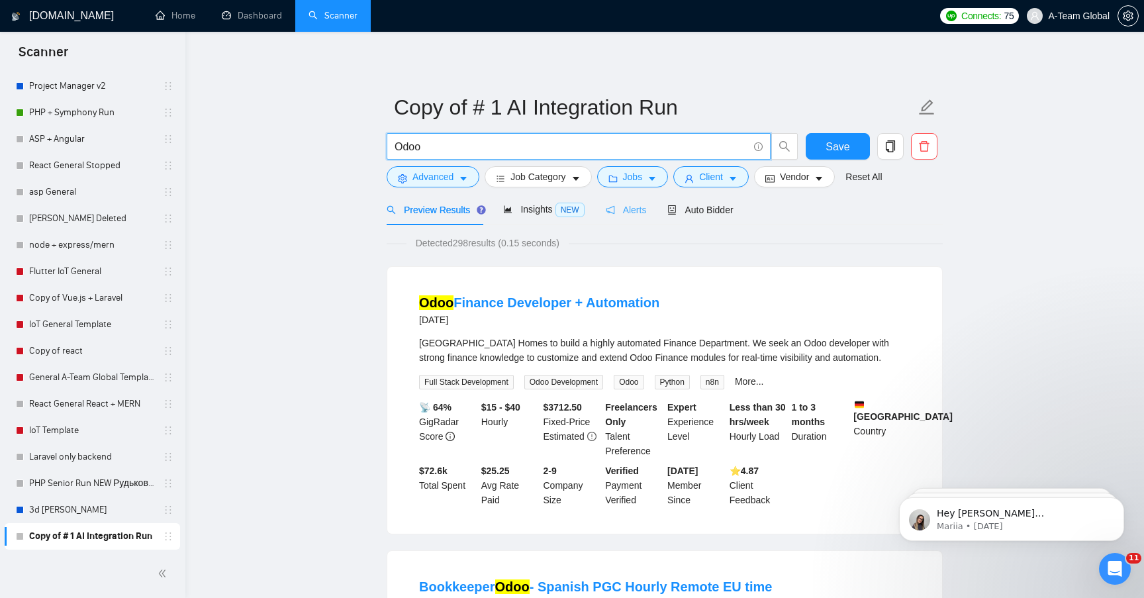
type input "Odoo"
click at [637, 207] on span "Alerts" at bounding box center [626, 210] width 41 height 11
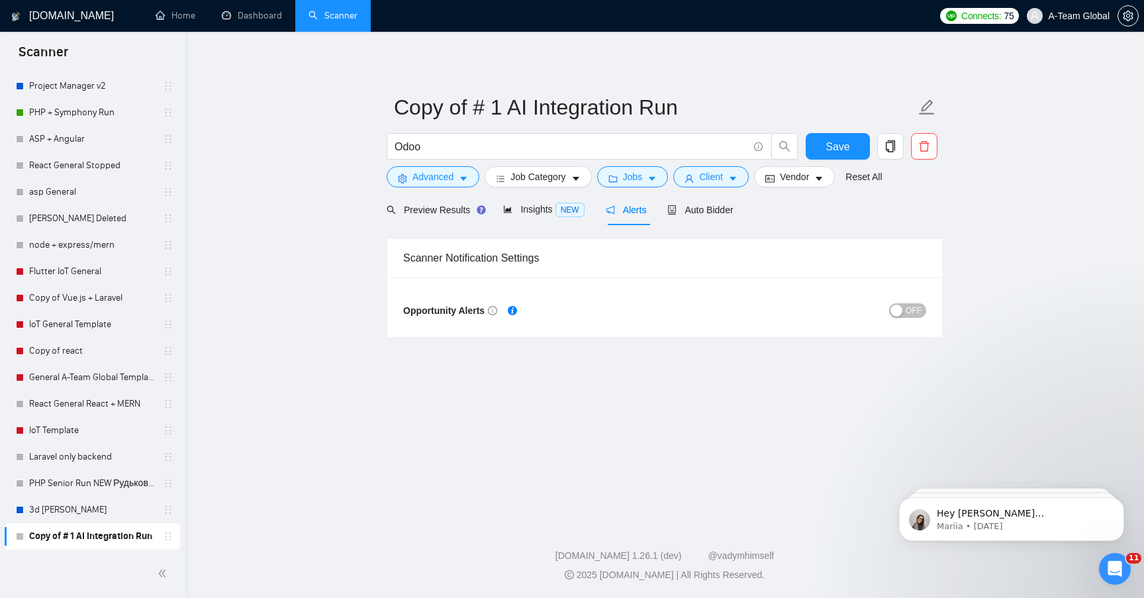
click at [897, 316] on button "OFF" at bounding box center [907, 310] width 37 height 15
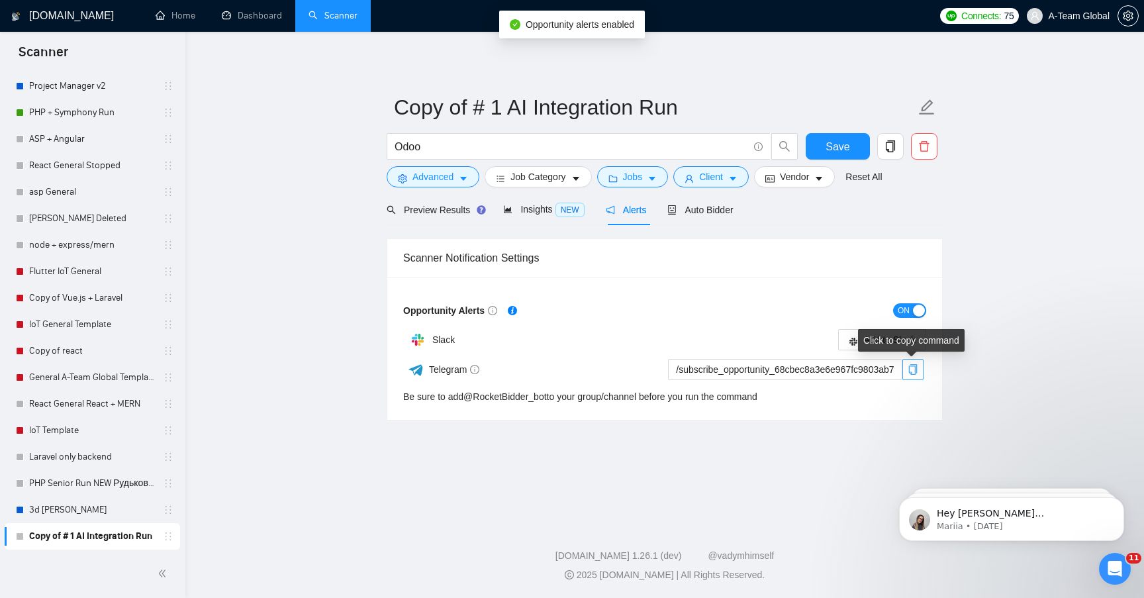
click at [911, 368] on icon "copy" at bounding box center [912, 369] width 11 height 11
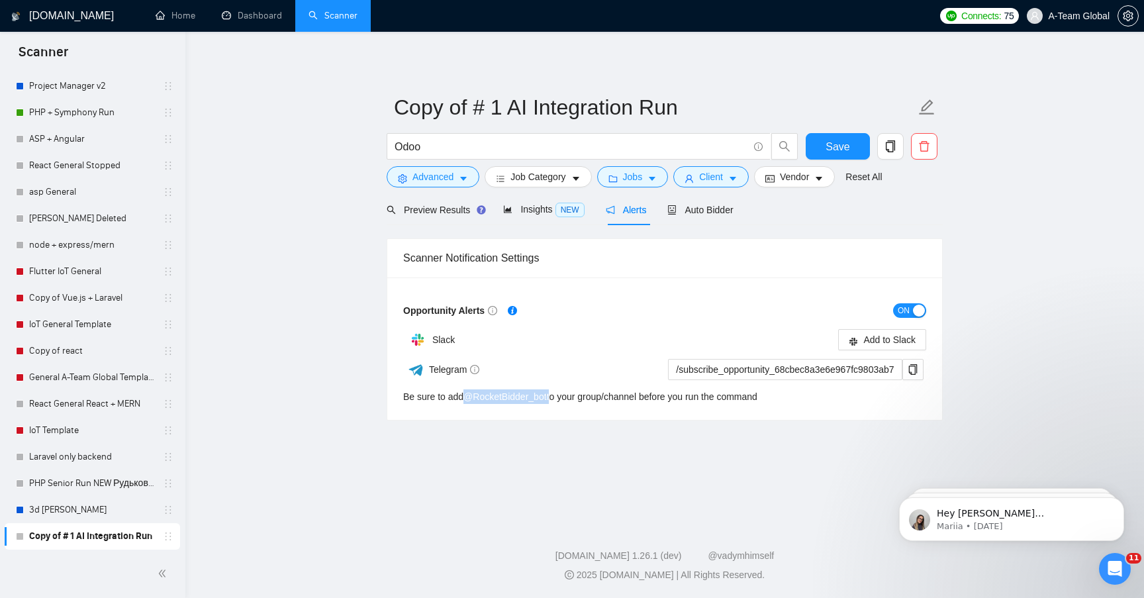
drag, startPoint x: 555, startPoint y: 398, endPoint x: 469, endPoint y: 400, distance: 86.1
click at [469, 400] on div "Be sure to add @ RocketBidder_bot to your group/channel before you run the comm…" at bounding box center [580, 396] width 354 height 15
copy div "@ RocketBidder_bot"
click at [910, 369] on icon "copy" at bounding box center [912, 369] width 11 height 11
click at [842, 153] on span "Save" at bounding box center [837, 146] width 24 height 17
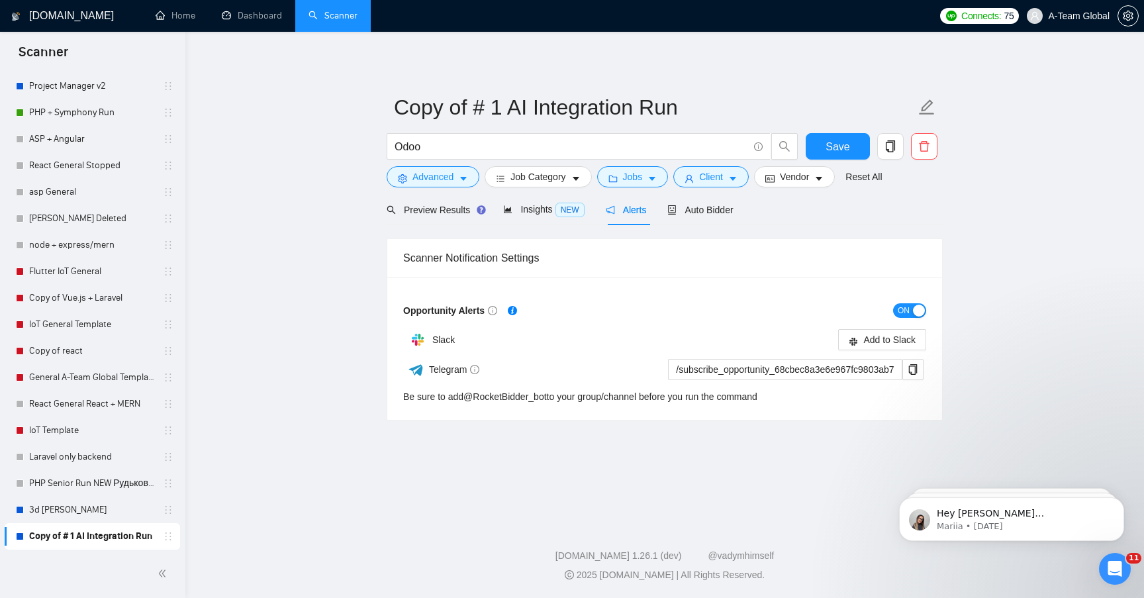
click at [590, 488] on main "Copy of # 1 AI Integration Run Odoo Save Advanced Job Category Jobs Client Vend…" at bounding box center [665, 274] width 916 height 443
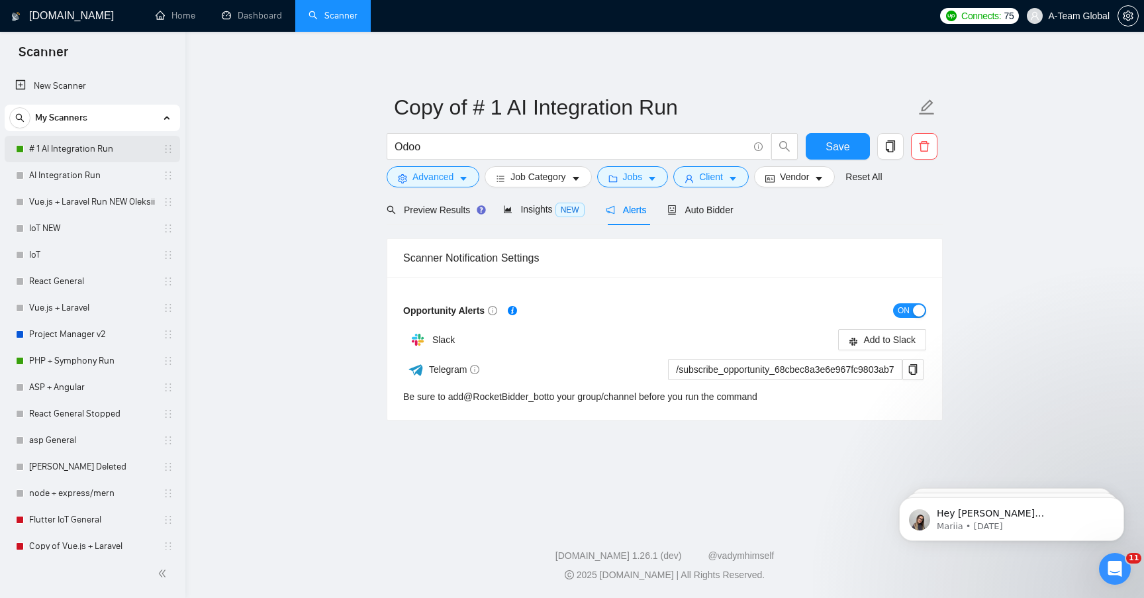
click at [99, 147] on link "# 1 AI Integration Run" at bounding box center [92, 149] width 126 height 26
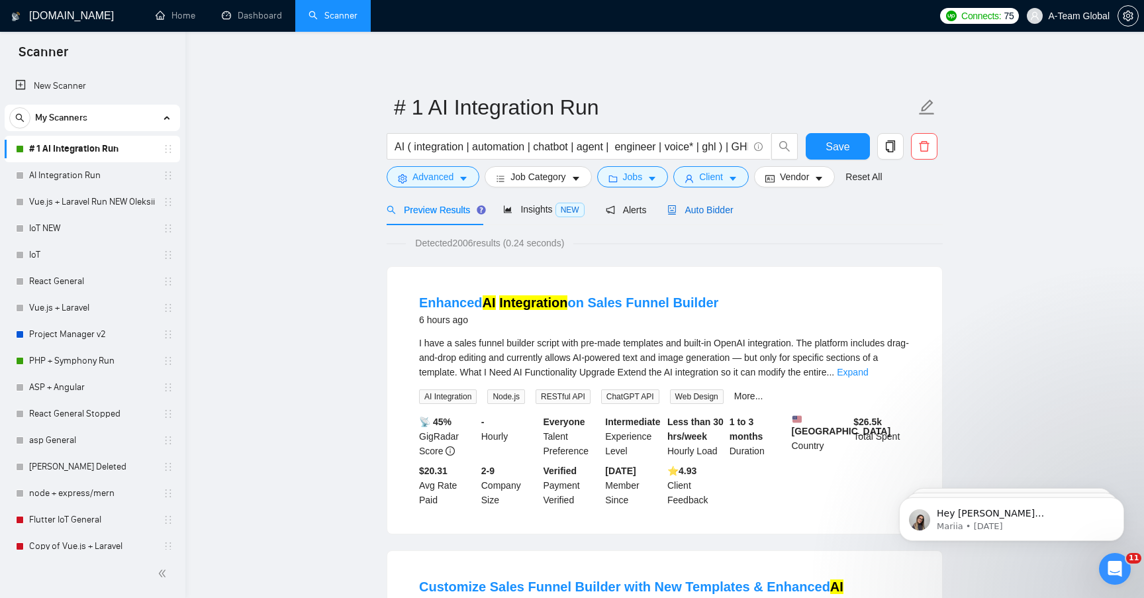
click at [704, 208] on span "Auto Bidder" at bounding box center [700, 210] width 66 height 11
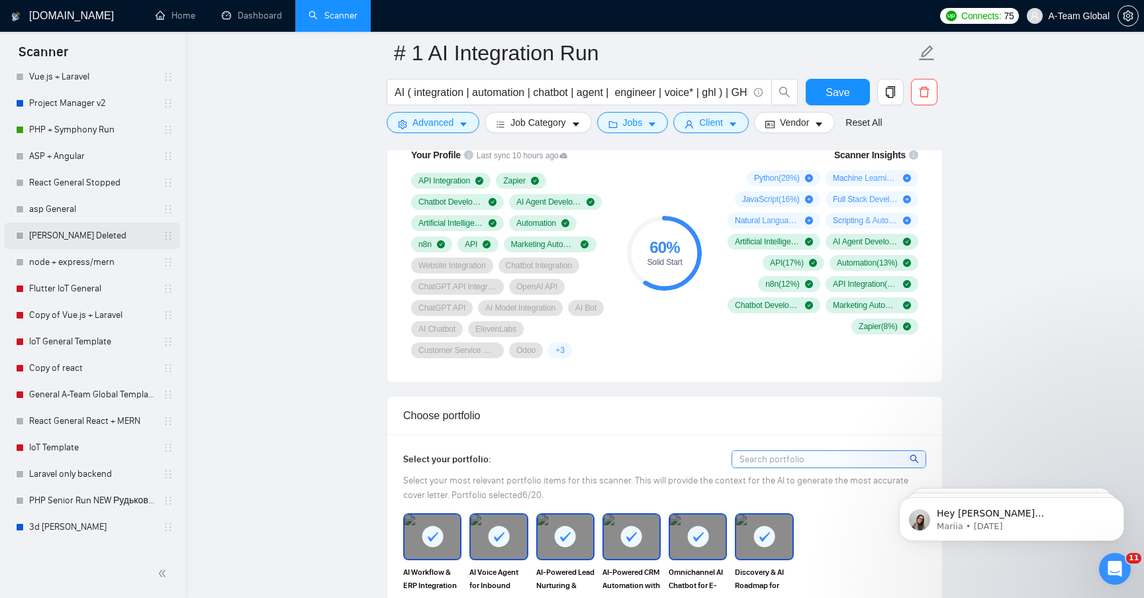
scroll to position [248, 0]
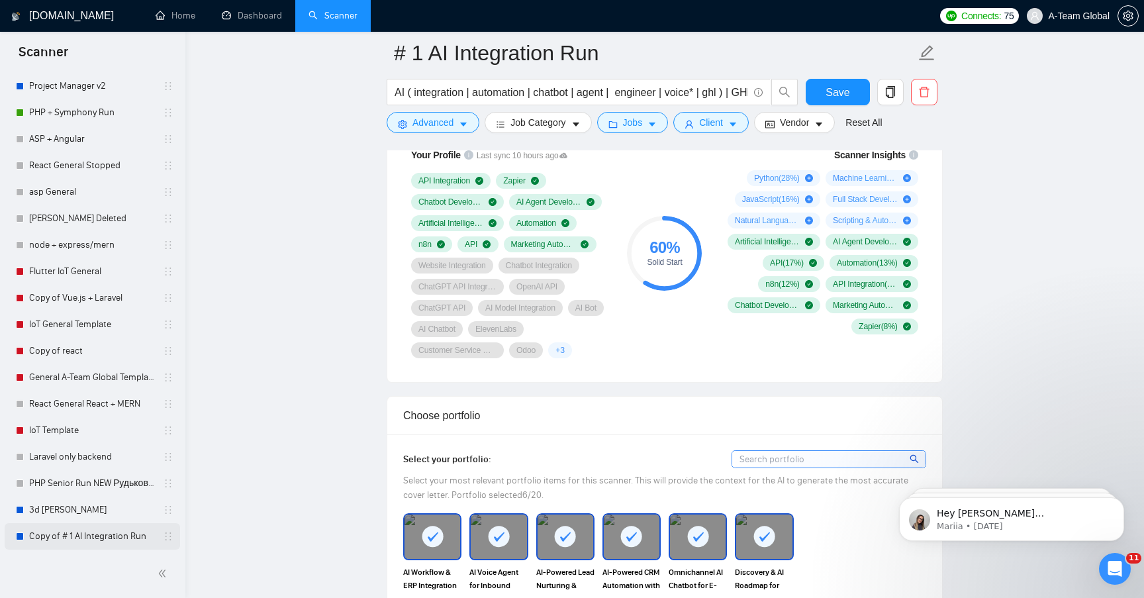
click at [97, 535] on link "Copy of # 1 AI Integration Run" at bounding box center [92, 536] width 126 height 26
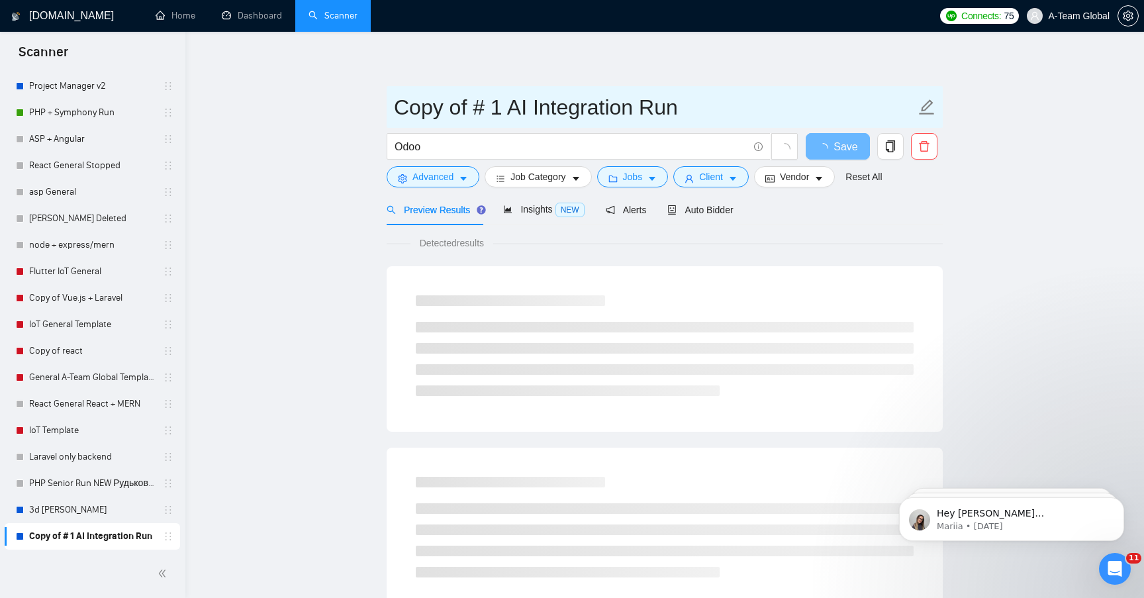
click at [564, 107] on input "Copy of # 1 AI Integration Run" at bounding box center [655, 107] width 522 height 33
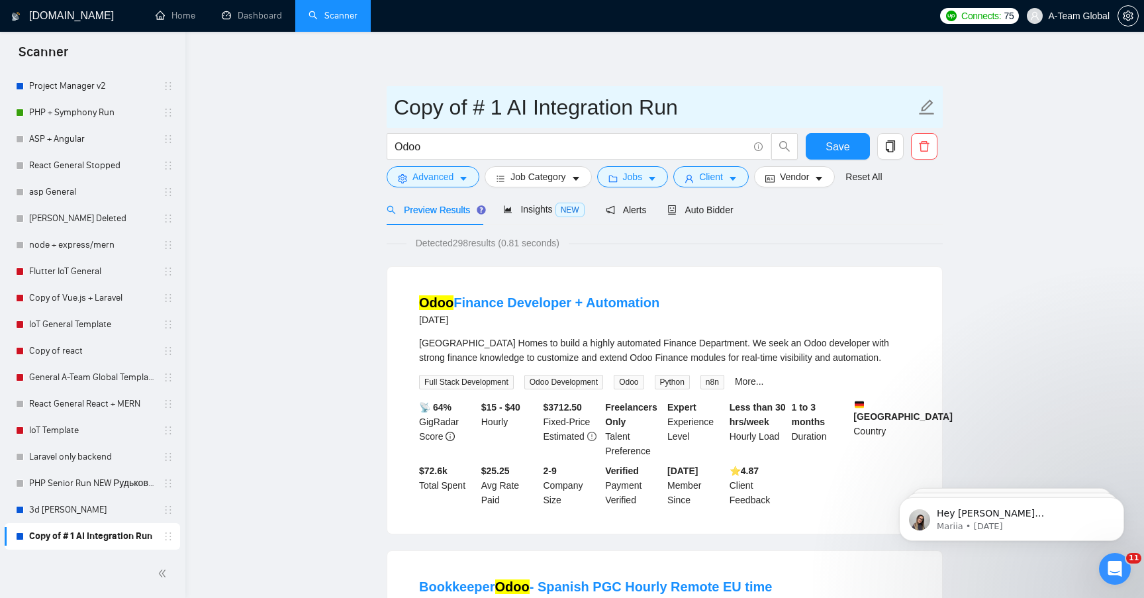
drag, startPoint x: 632, startPoint y: 104, endPoint x: 386, endPoint y: 105, distance: 246.2
click at [387, 105] on span "Copy of # 1 AI Integration Run" at bounding box center [665, 107] width 556 height 42
type input "Odoo Run"
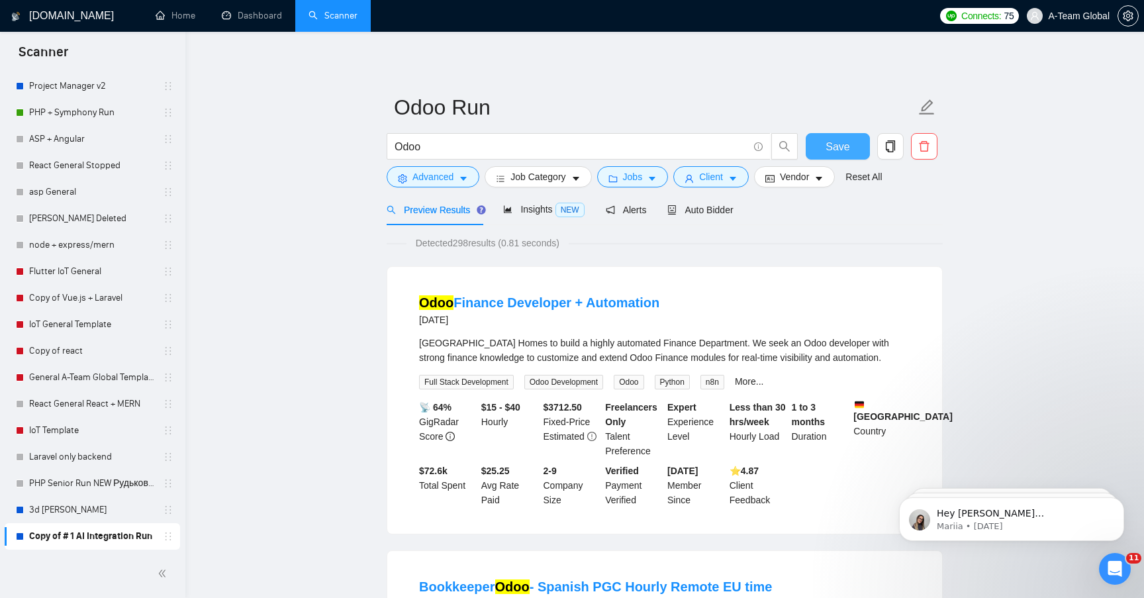
click at [836, 142] on span "Save" at bounding box center [837, 146] width 24 height 17
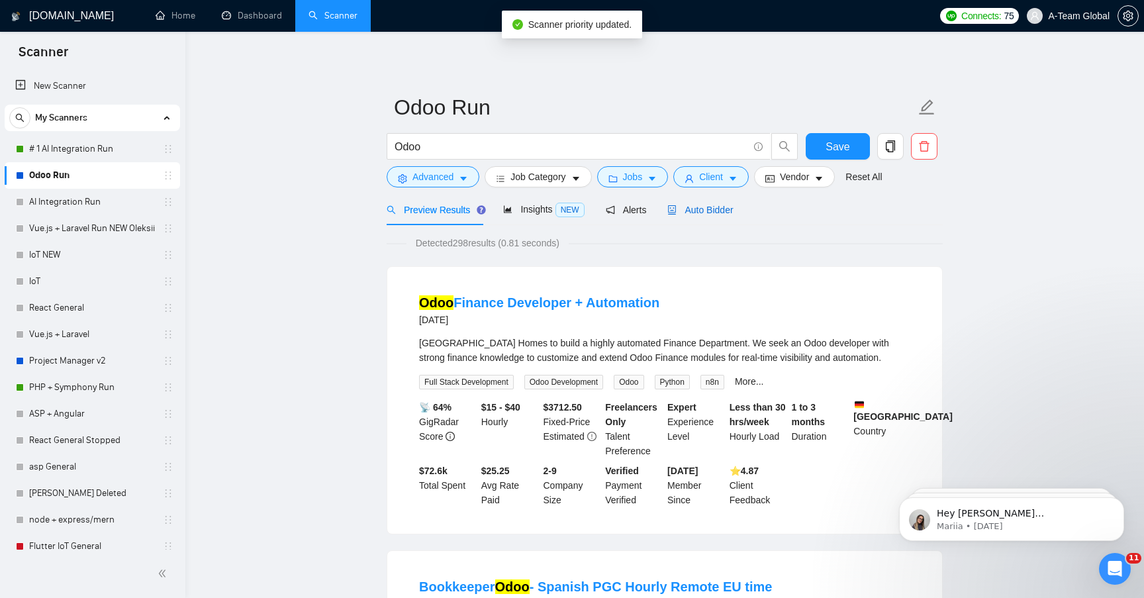
click at [709, 215] on div "Auto Bidder" at bounding box center [700, 210] width 66 height 15
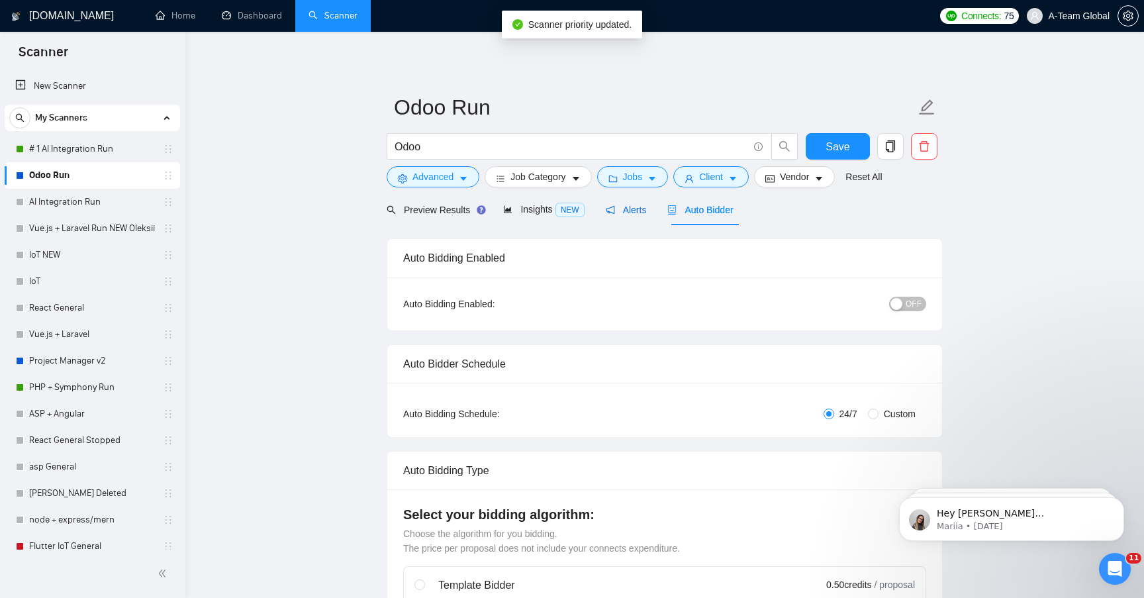
click at [629, 211] on span "Alerts" at bounding box center [626, 210] width 41 height 11
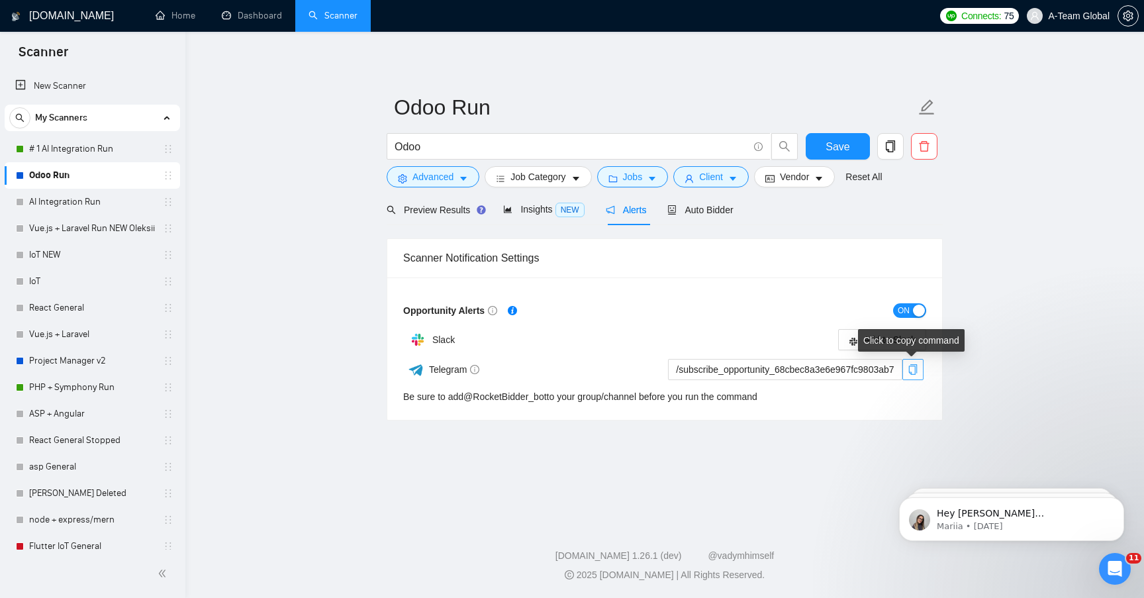
click at [905, 367] on span "copy" at bounding box center [913, 369] width 20 height 11
click at [769, 370] on input "/subscribe_opportunity_68cbec8a3e6e967fc9803ab7@RocketBidder_bot" at bounding box center [785, 369] width 234 height 21
drag, startPoint x: 769, startPoint y: 370, endPoint x: 947, endPoint y: 369, distance: 177.4
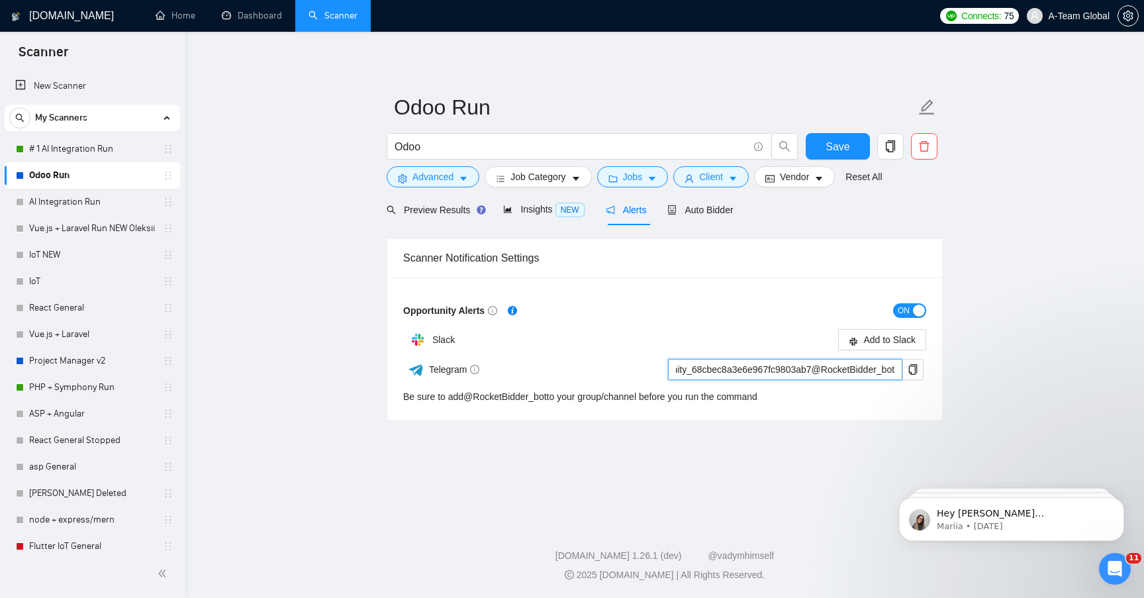
click at [947, 369] on main "Odoo Run Odoo Save Advanced Job Category Jobs Client Vendor Reset All Preview R…" at bounding box center [665, 274] width 916 height 443
